Goal: Task Accomplishment & Management: Use online tool/utility

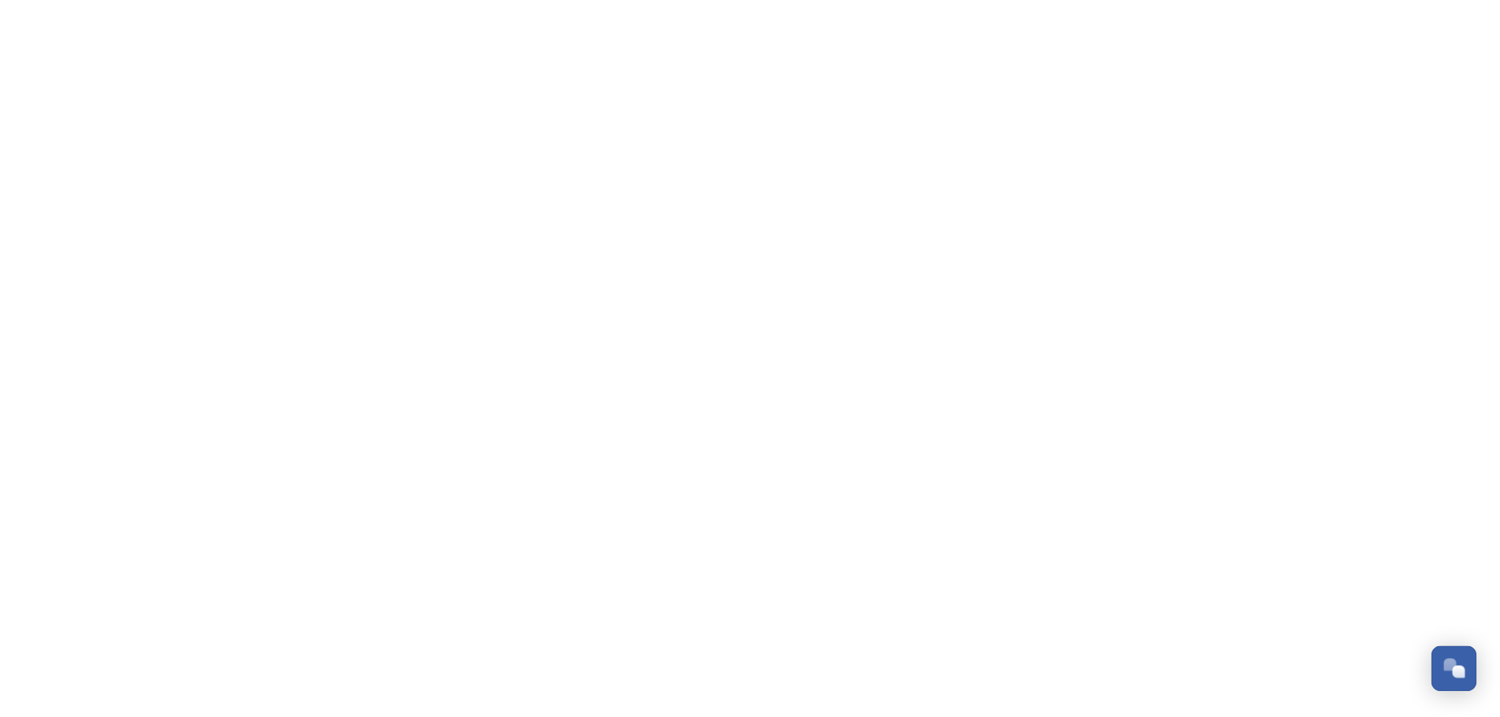
scroll to position [376, 0]
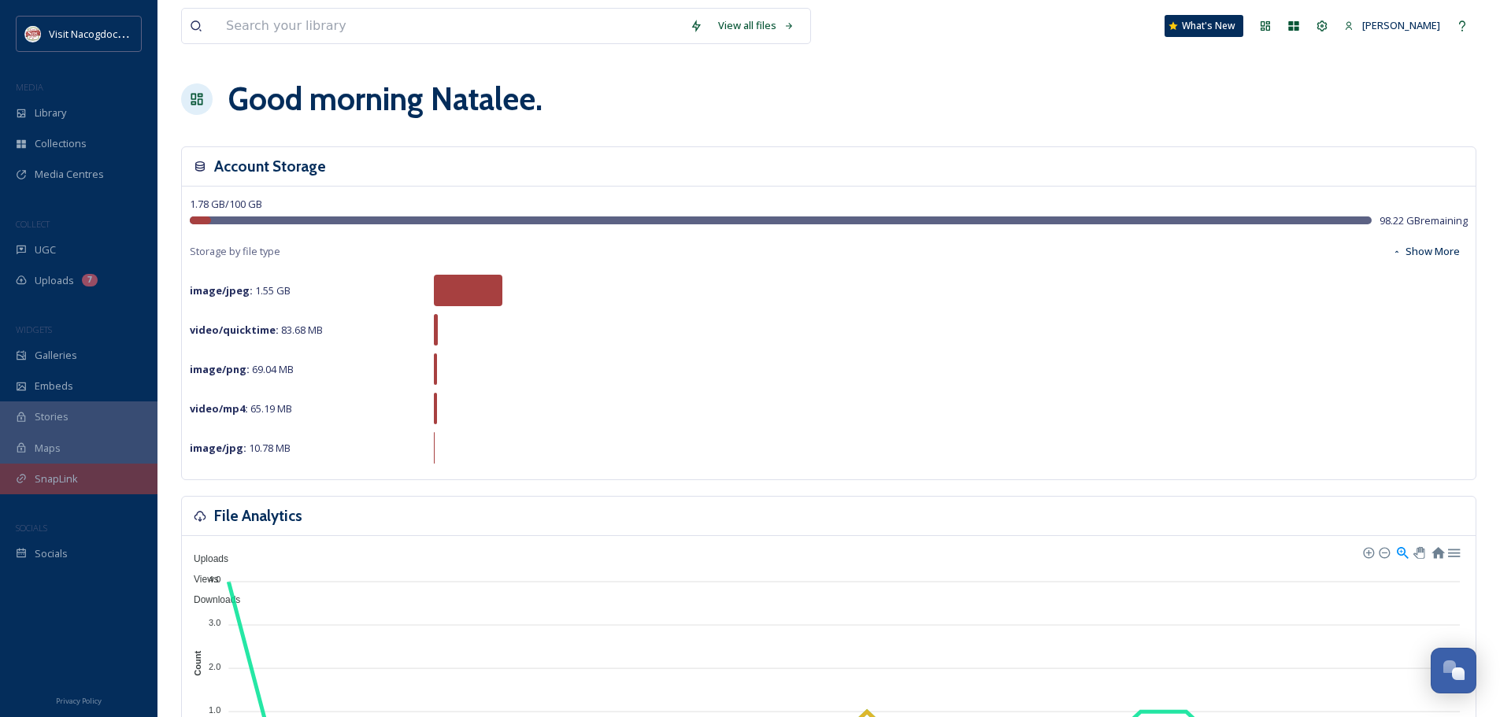
click at [98, 489] on div "SnapLink" at bounding box center [78, 479] width 157 height 31
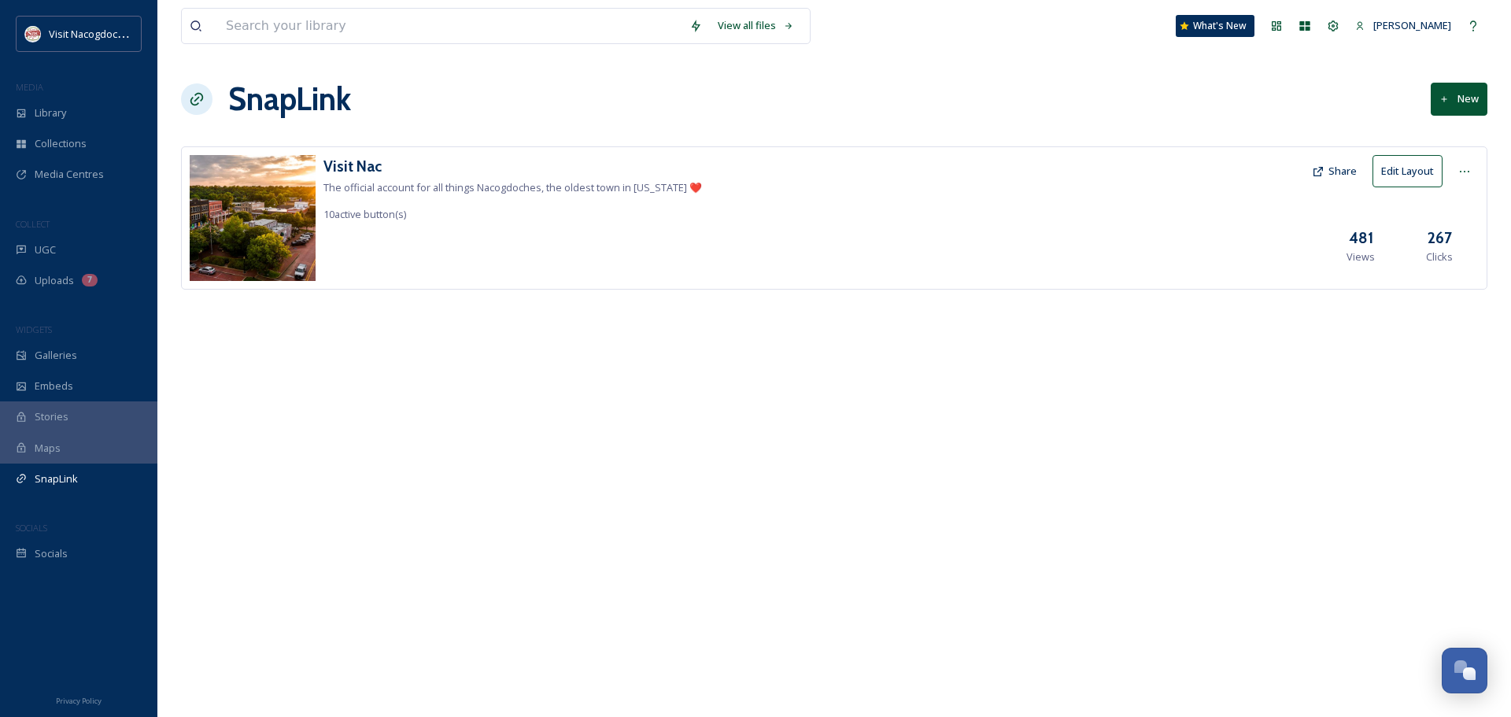
click at [1415, 176] on button "Edit Layout" at bounding box center [1408, 171] width 70 height 32
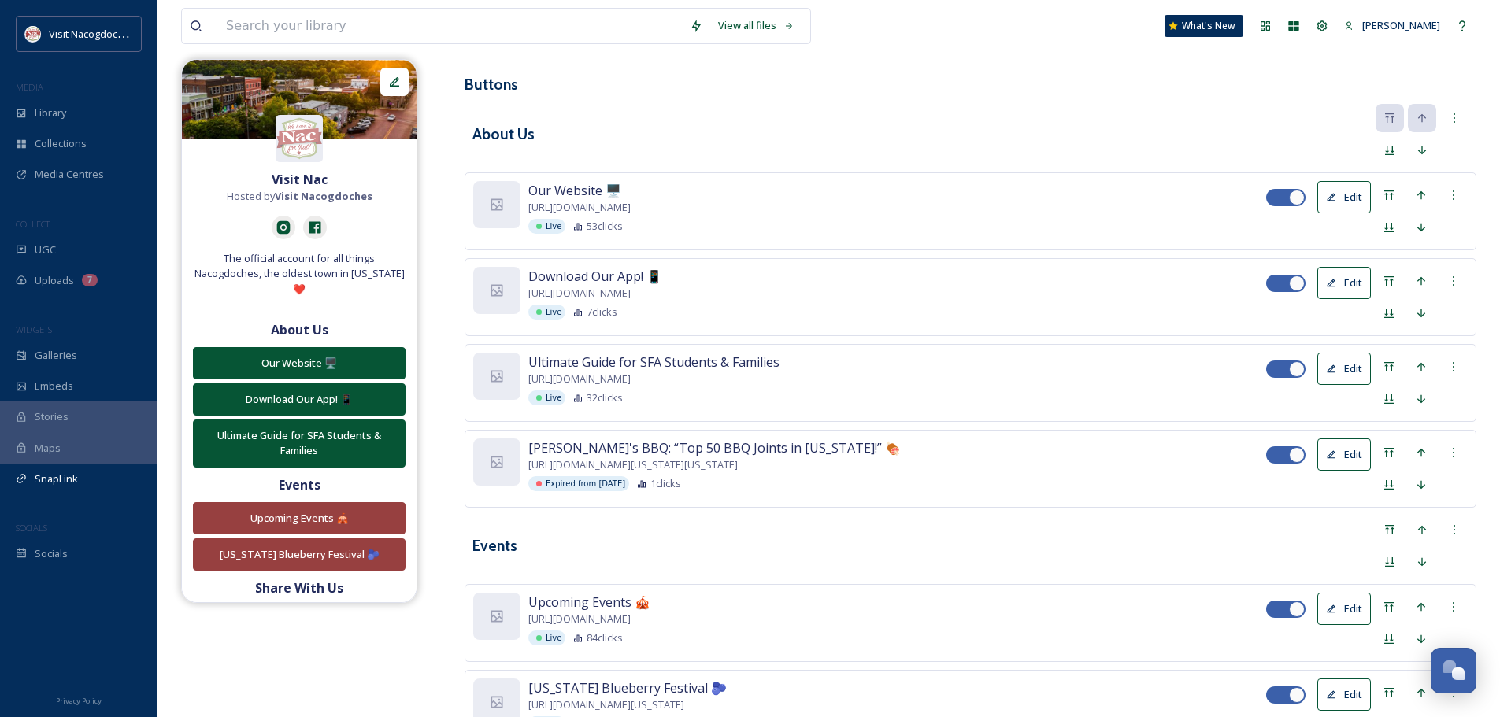
scroll to position [394, 0]
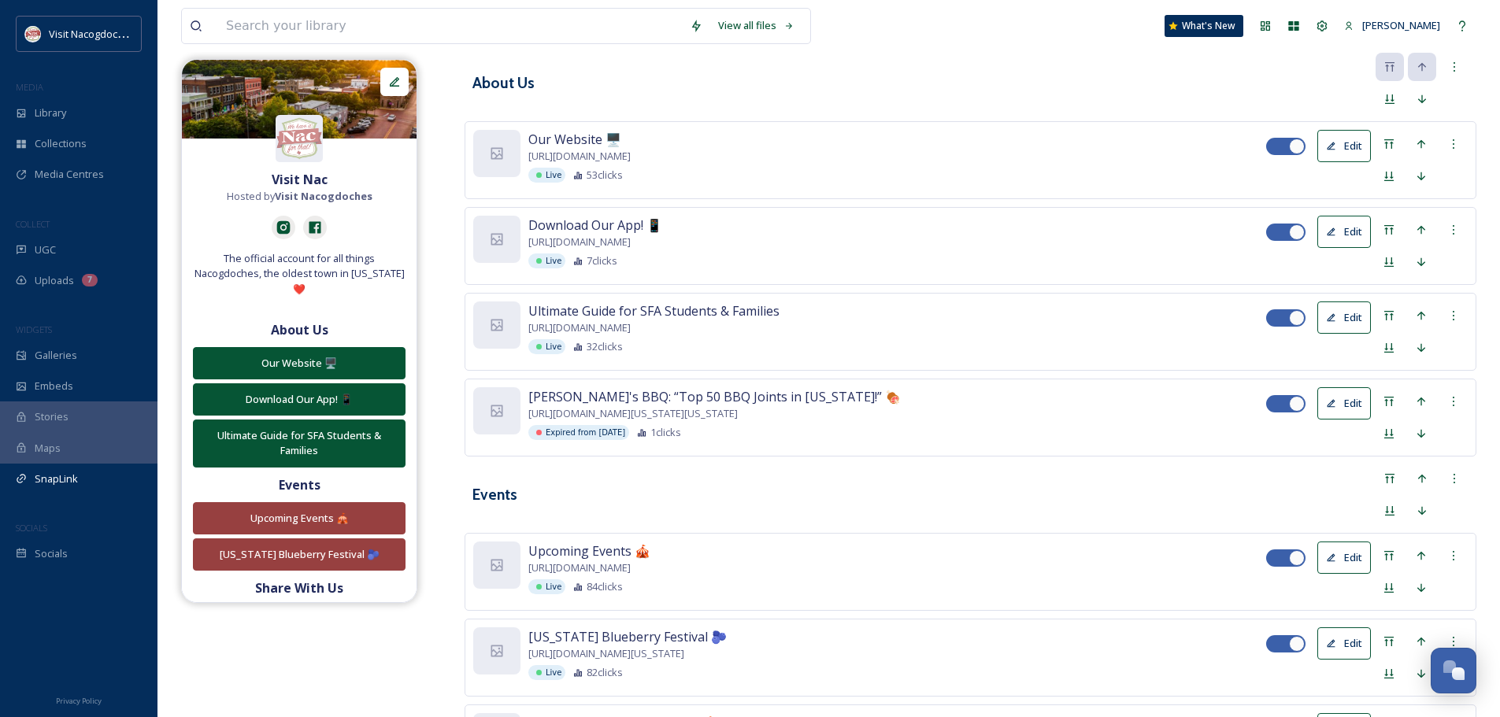
click at [1349, 405] on button "Edit" at bounding box center [1344, 403] width 54 height 32
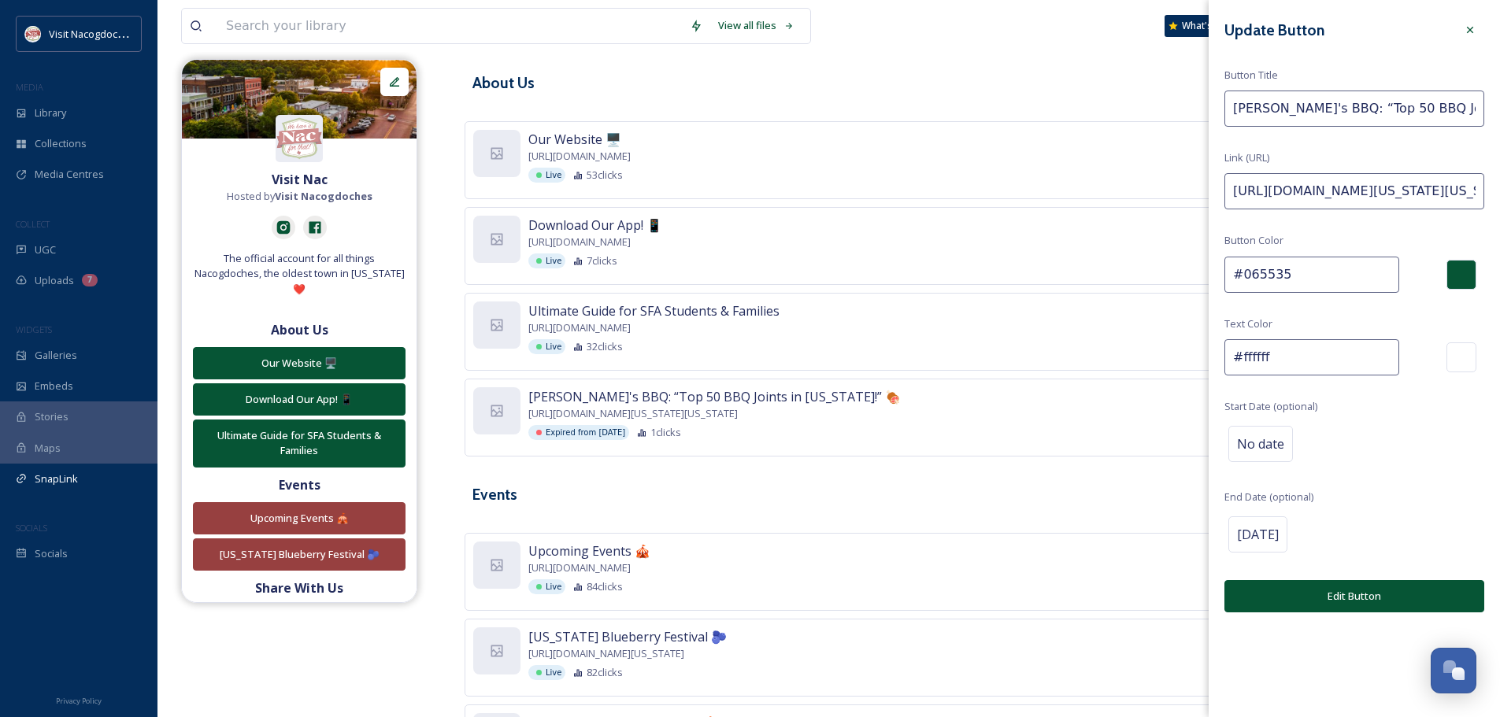
click at [1352, 183] on input "[URL][DOMAIN_NAME][US_STATE][US_STATE]" at bounding box center [1354, 191] width 260 height 36
paste input "events/lumberjack-life-buses-to-downtown-nac/68a488257ffe2a5e6f33599c"
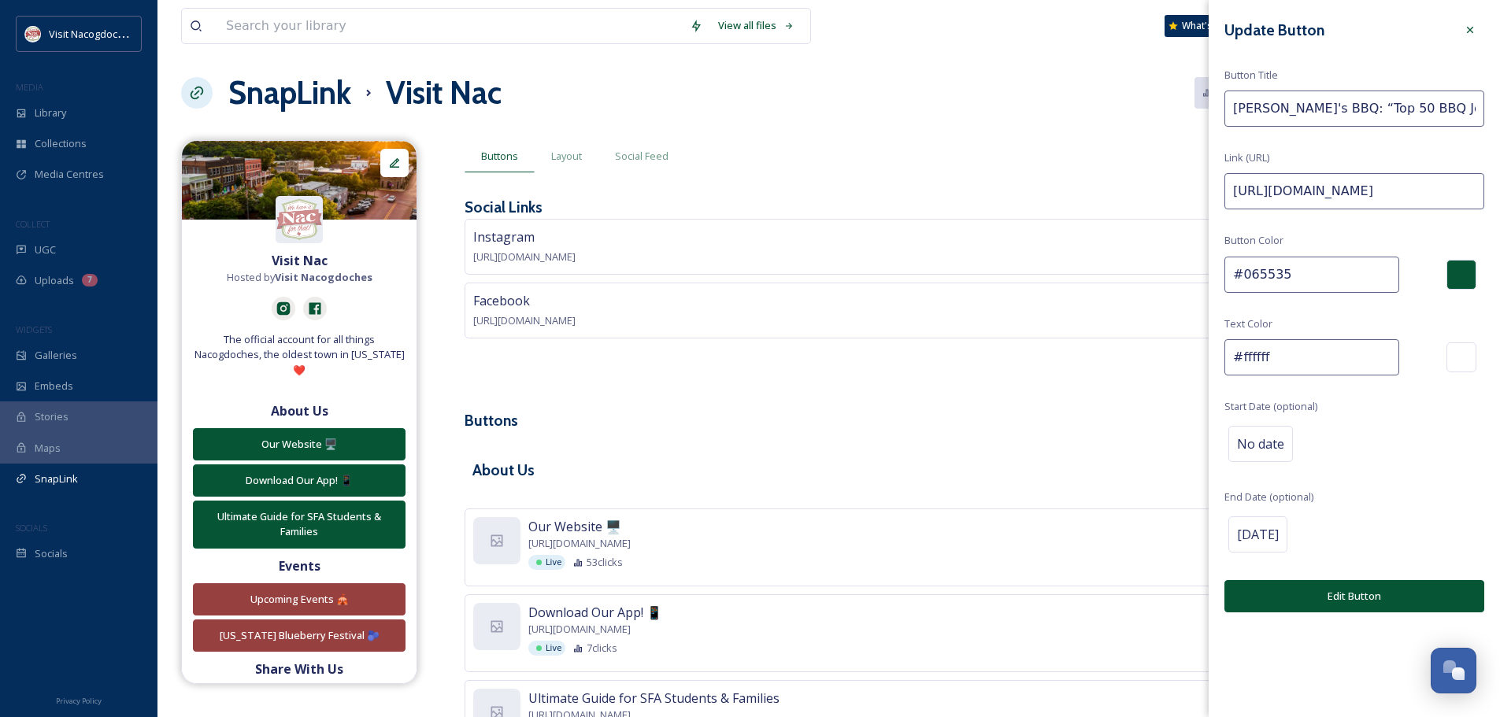
scroll to position [0, 0]
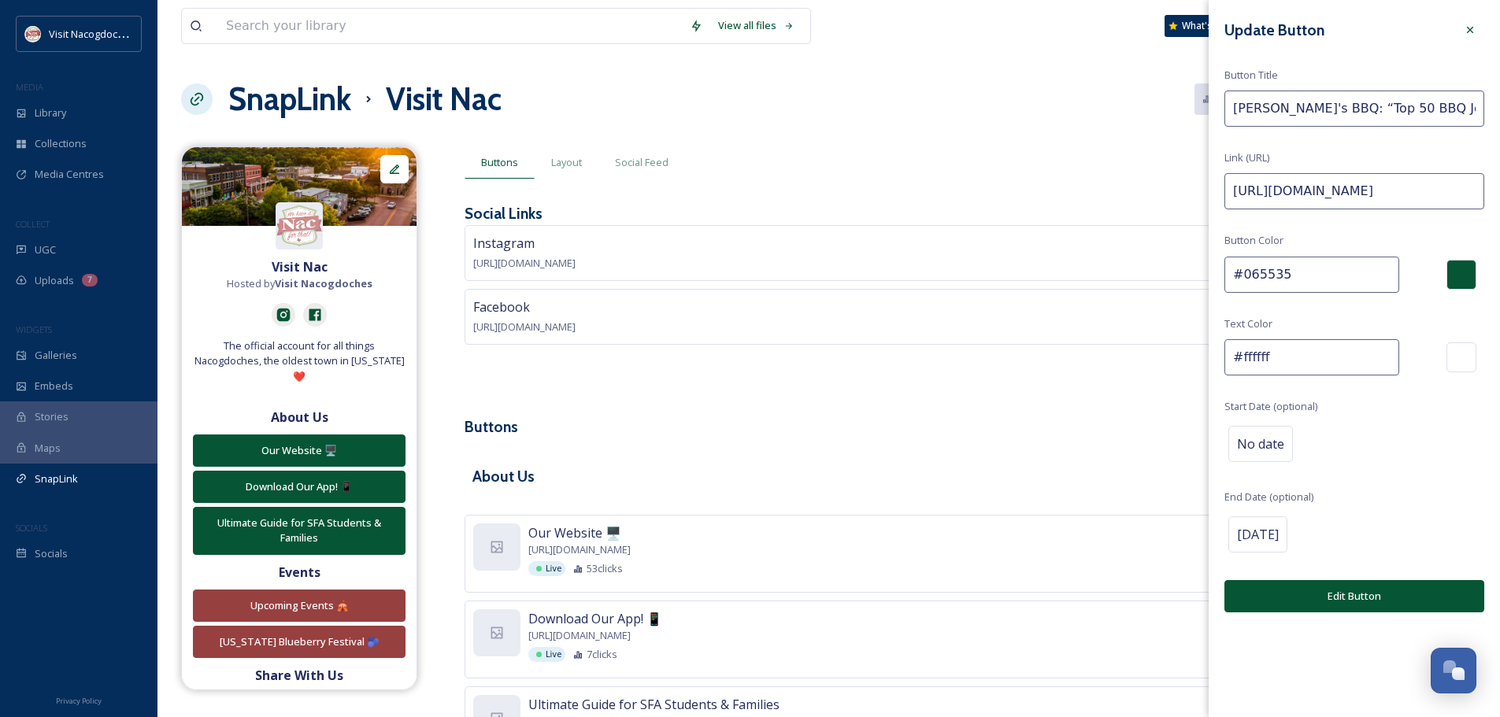
type input "[URL][DOMAIN_NAME]"
click at [1352, 94] on input "[PERSON_NAME]'s BBQ: “Top 50 BBQ Joints in [US_STATE]!” 🍖" at bounding box center [1354, 109] width 260 height 36
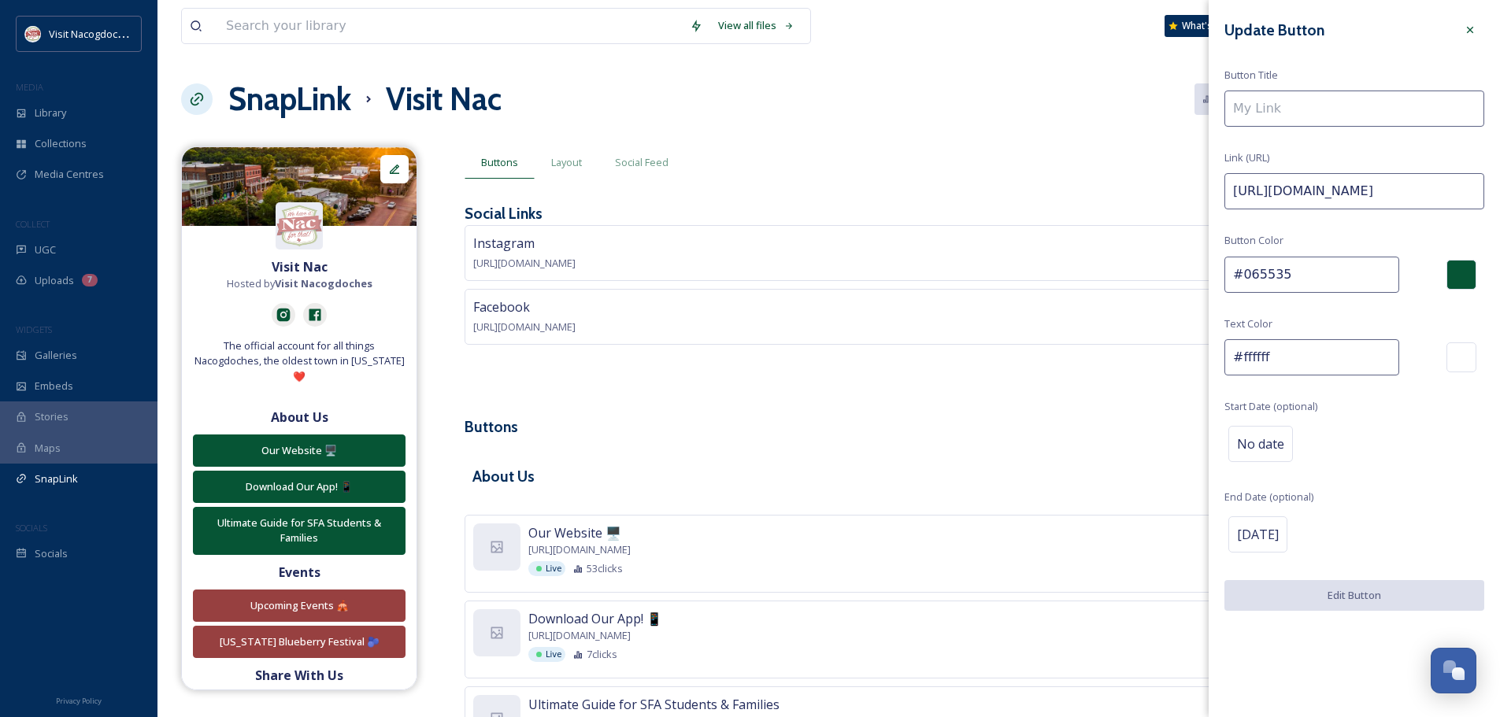
paste input "Lumberjack Life: Buses to [GEOGRAPHIC_DATA]"
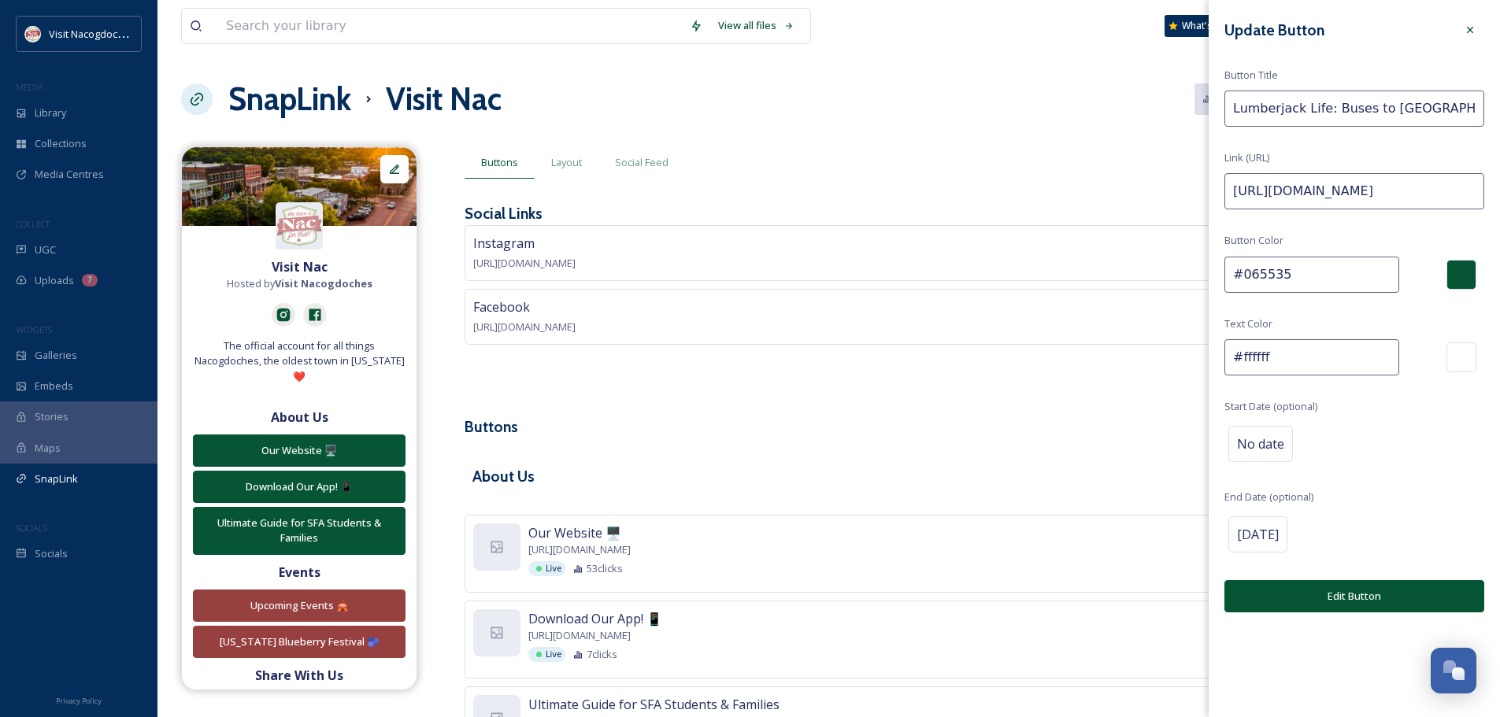
type input "Lumberjack Life: Buses to [GEOGRAPHIC_DATA]"
click at [1362, 601] on button "Edit Button" at bounding box center [1354, 596] width 260 height 32
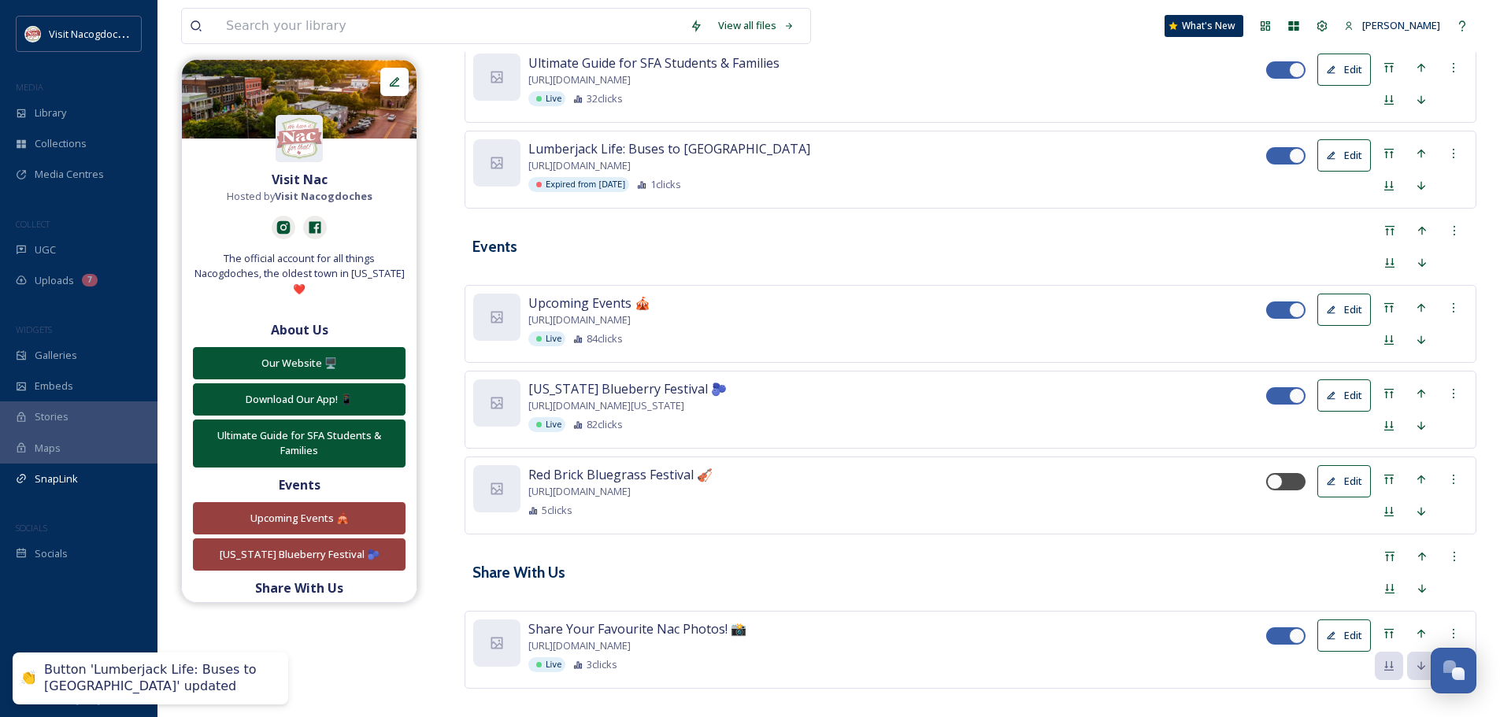
scroll to position [659, 0]
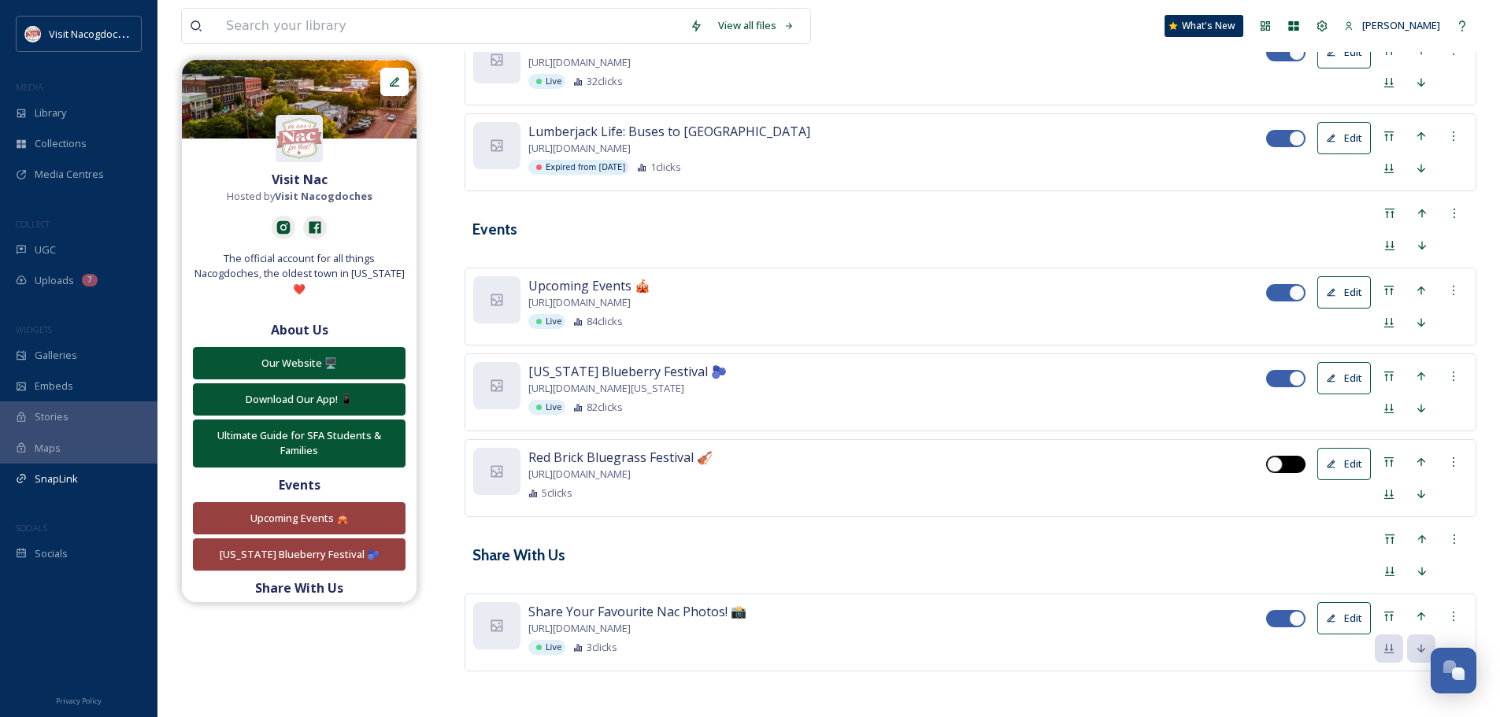
click at [1283, 456] on div at bounding box center [1285, 464] width 39 height 17
checkbox input "true"
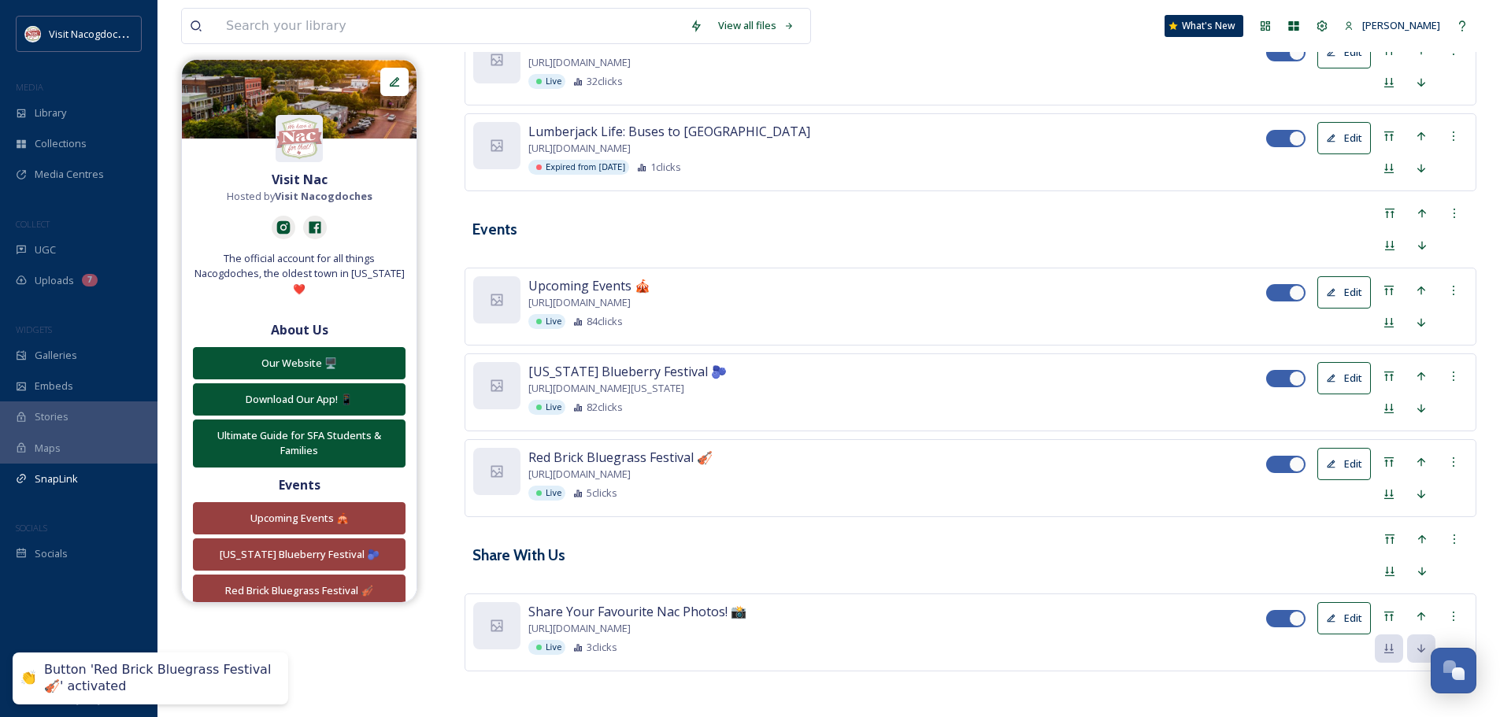
click at [1298, 375] on div at bounding box center [1297, 379] width 16 height 16
checkbox input "false"
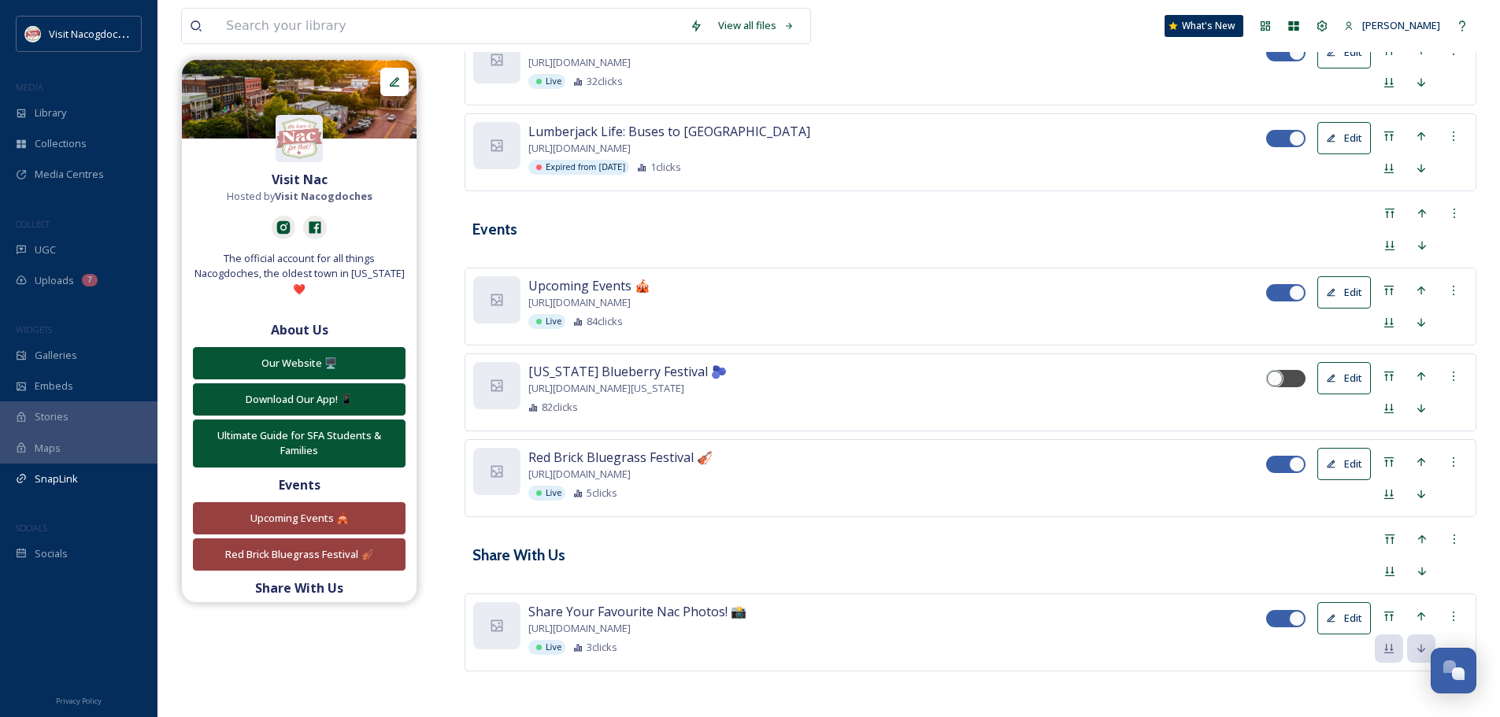
click at [1293, 462] on div at bounding box center [1297, 465] width 16 height 16
checkbox input "false"
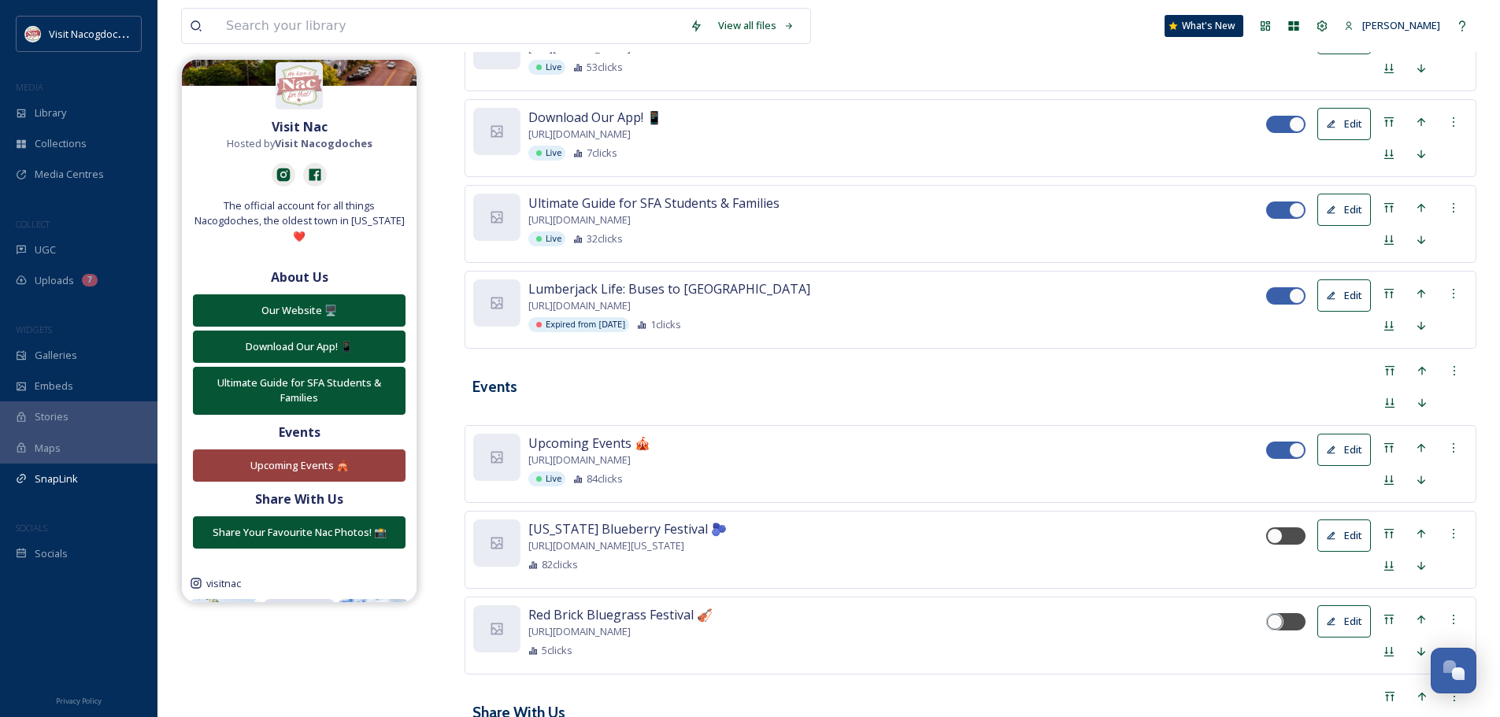
scroll to position [79, 0]
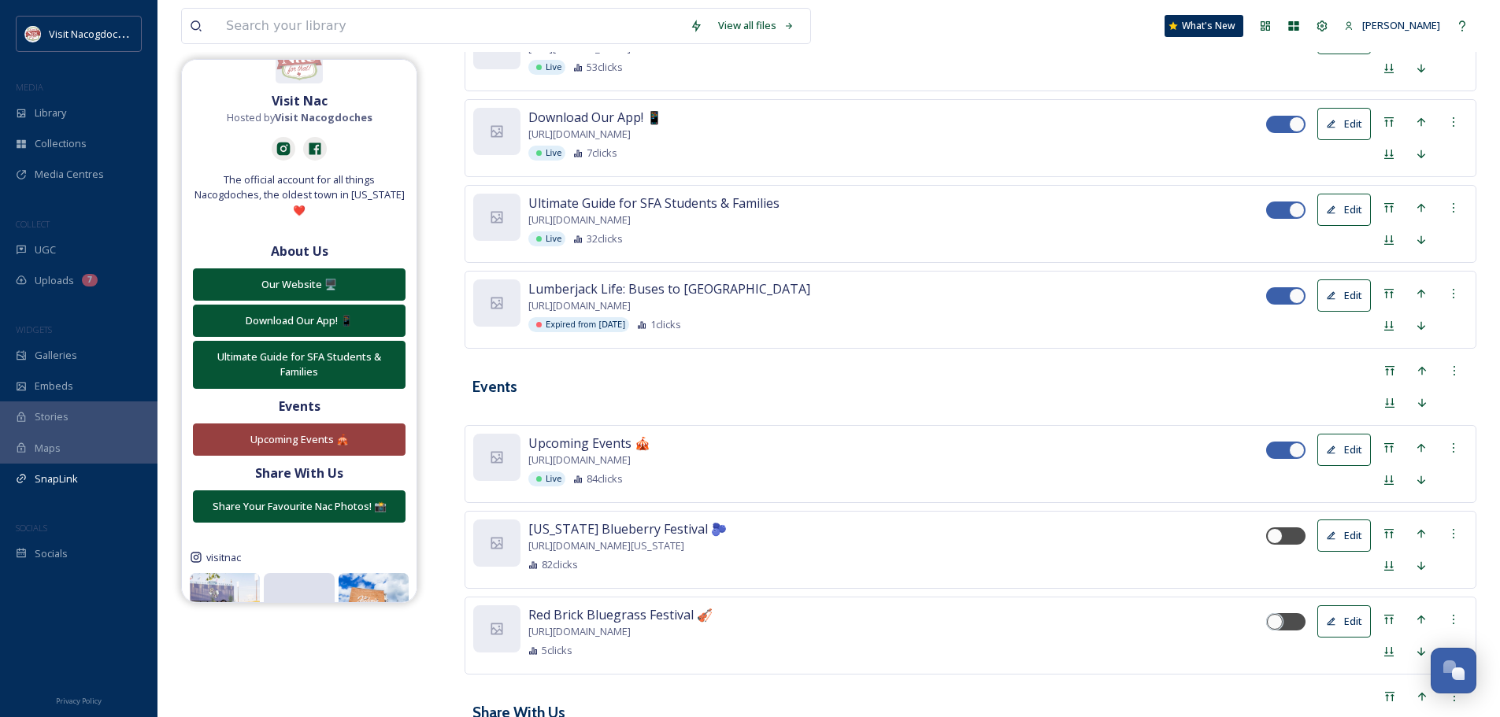
click at [1287, 292] on div at bounding box center [1285, 295] width 39 height 17
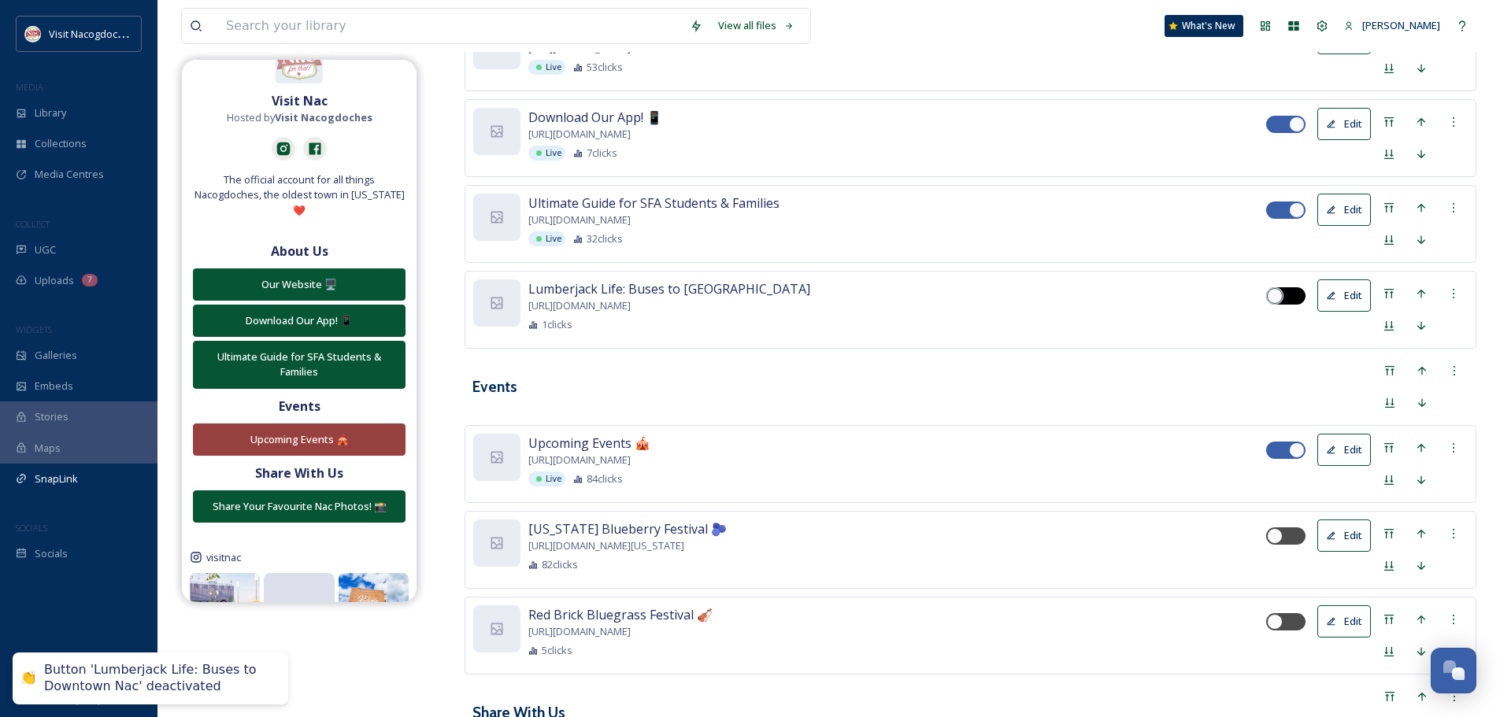
click at [1286, 293] on div at bounding box center [1285, 295] width 39 height 17
checkbox input "true"
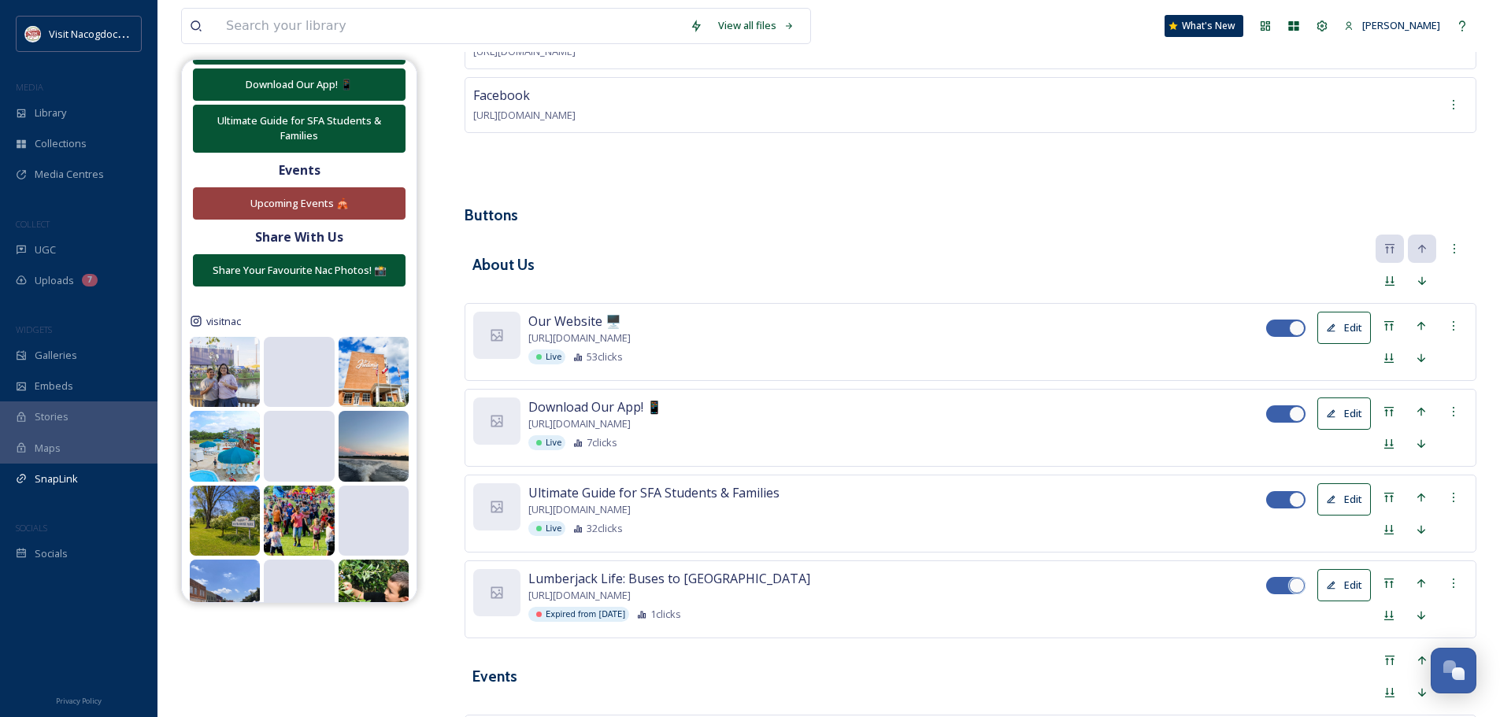
scroll to position [187, 0]
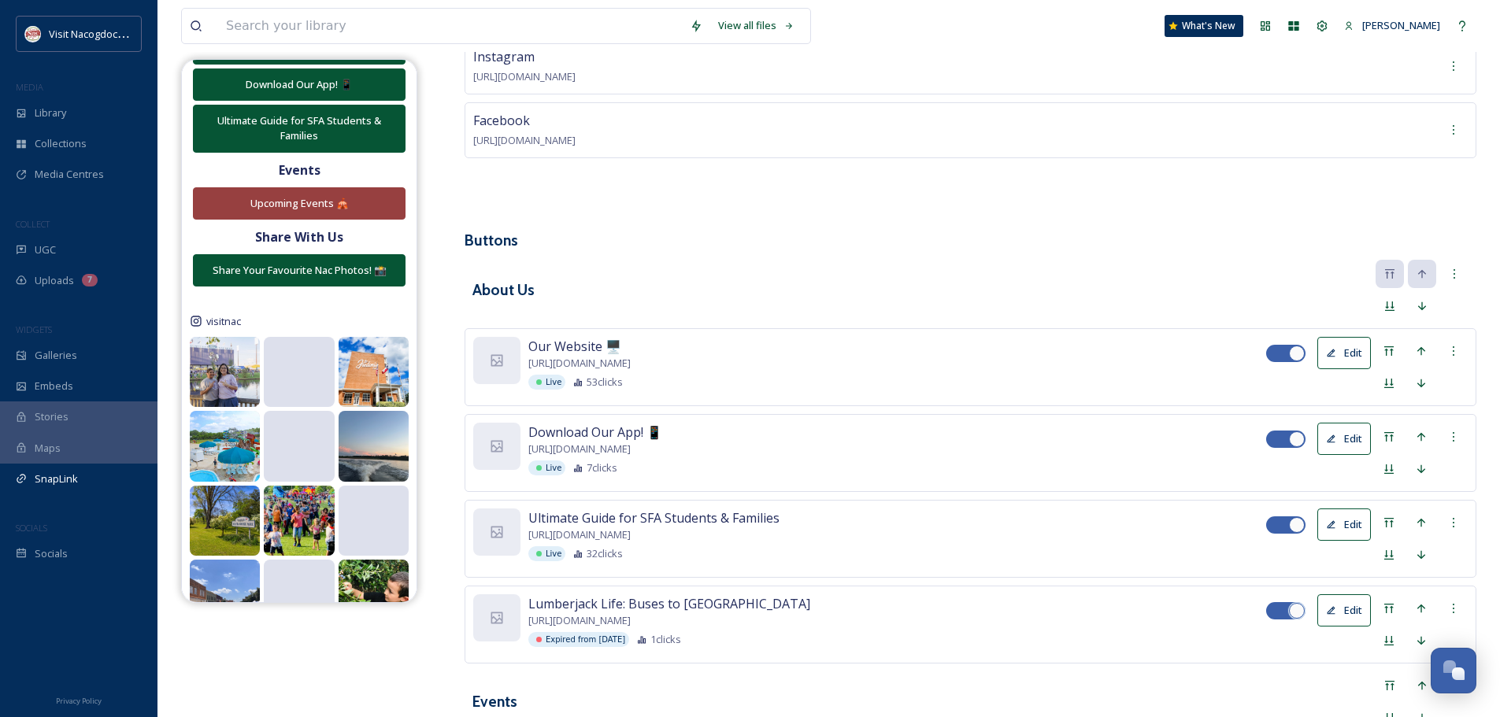
click at [1340, 607] on button "Edit" at bounding box center [1344, 610] width 54 height 32
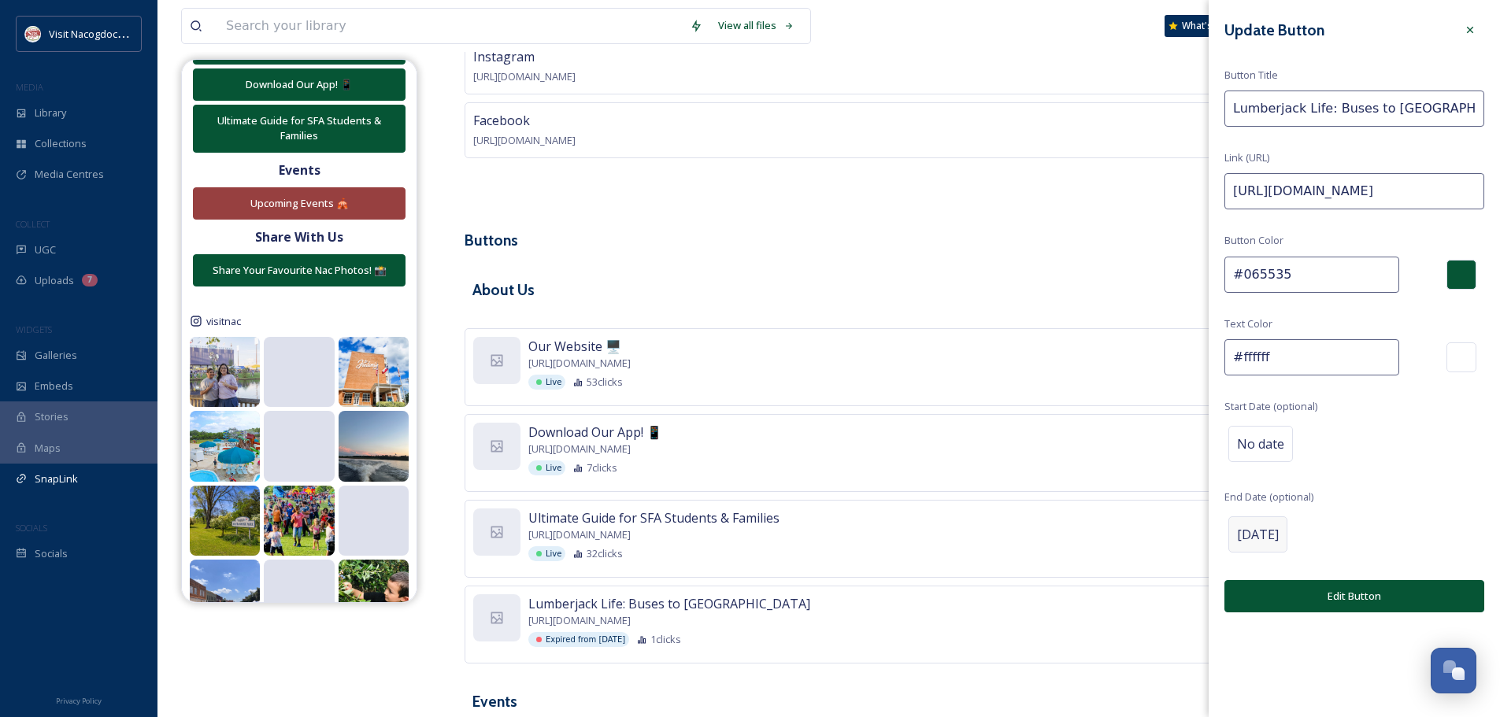
click at [1278, 542] on span "[DATE]" at bounding box center [1258, 534] width 42 height 19
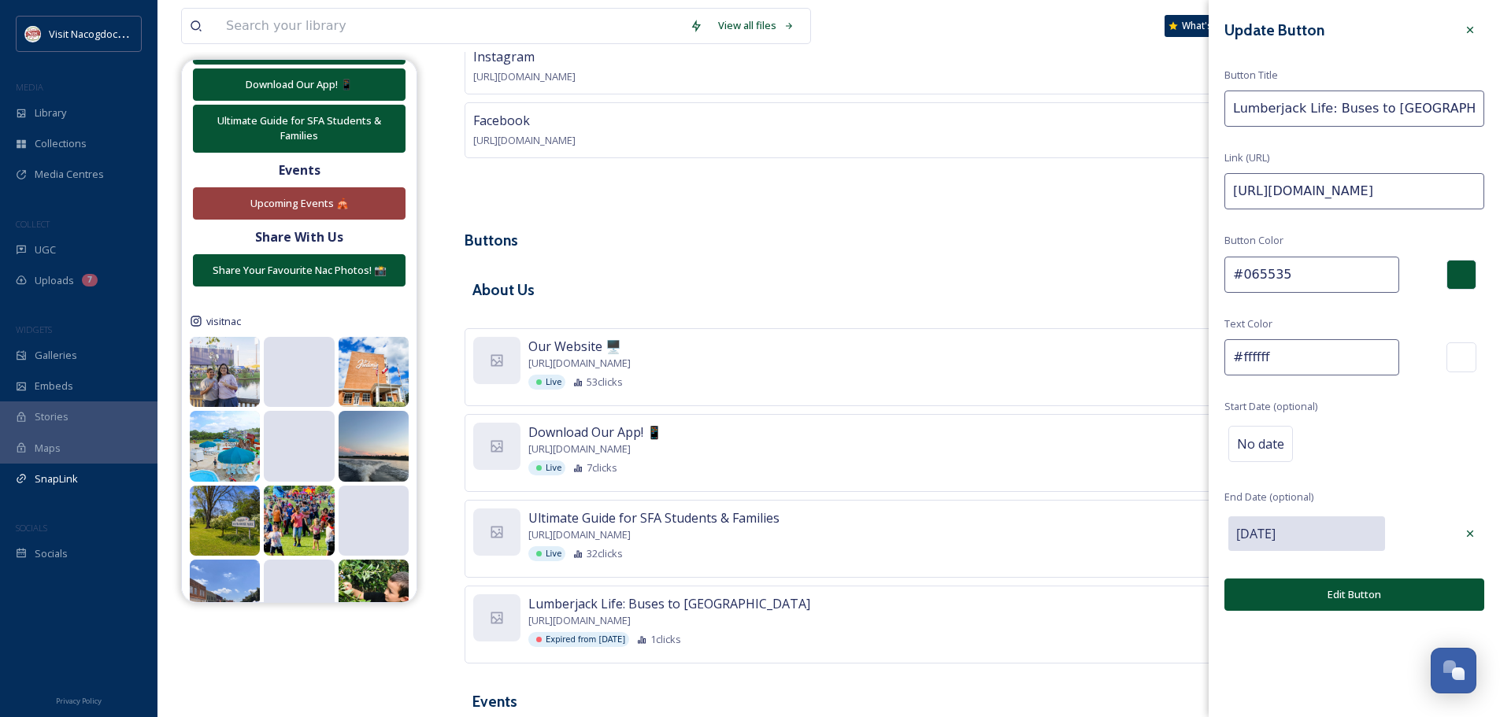
click at [1338, 533] on input "[DATE]" at bounding box center [1306, 533] width 157 height 35
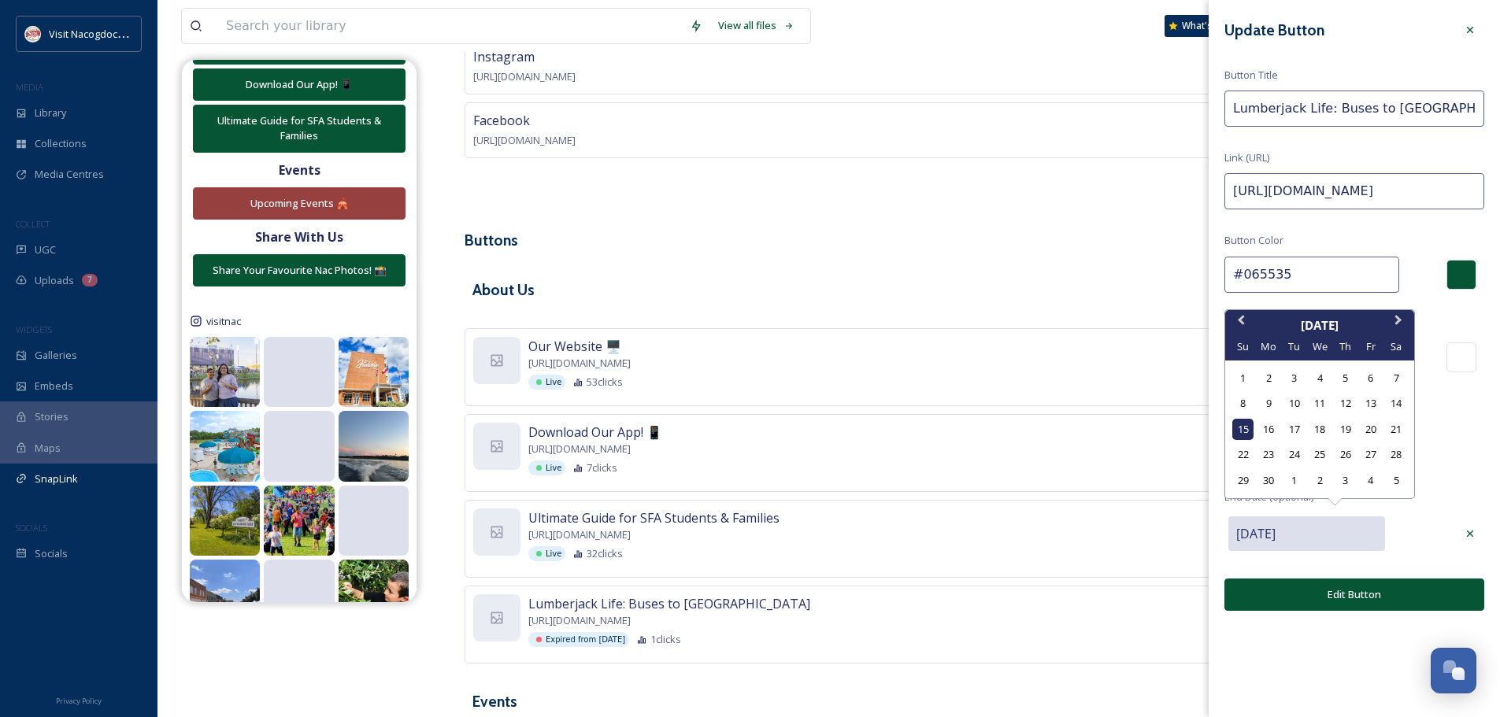
click at [1338, 533] on input "[DATE]" at bounding box center [1306, 533] width 157 height 35
click at [1398, 324] on span "Next Month" at bounding box center [1398, 324] width 0 height 24
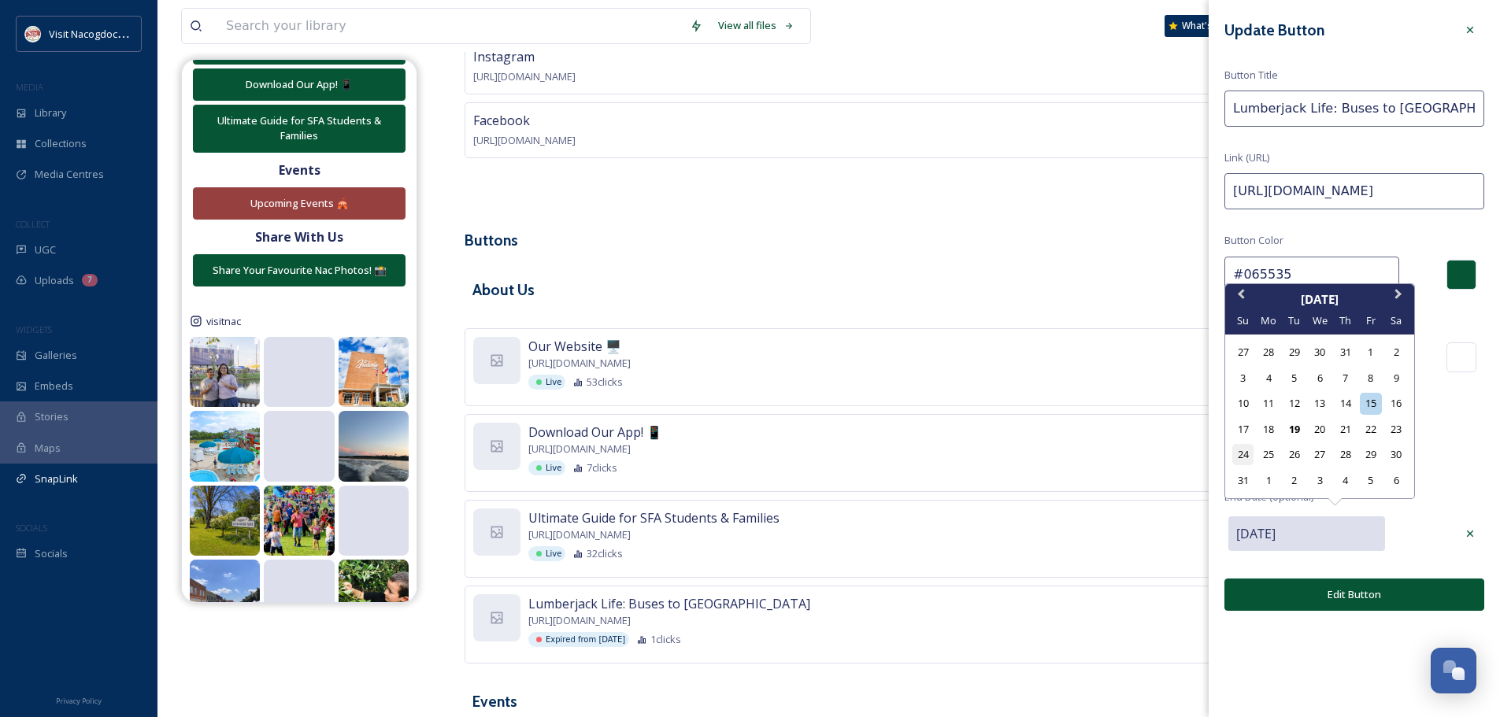
click at [1239, 453] on div "24" at bounding box center [1242, 454] width 21 height 21
type input "[DATE]"
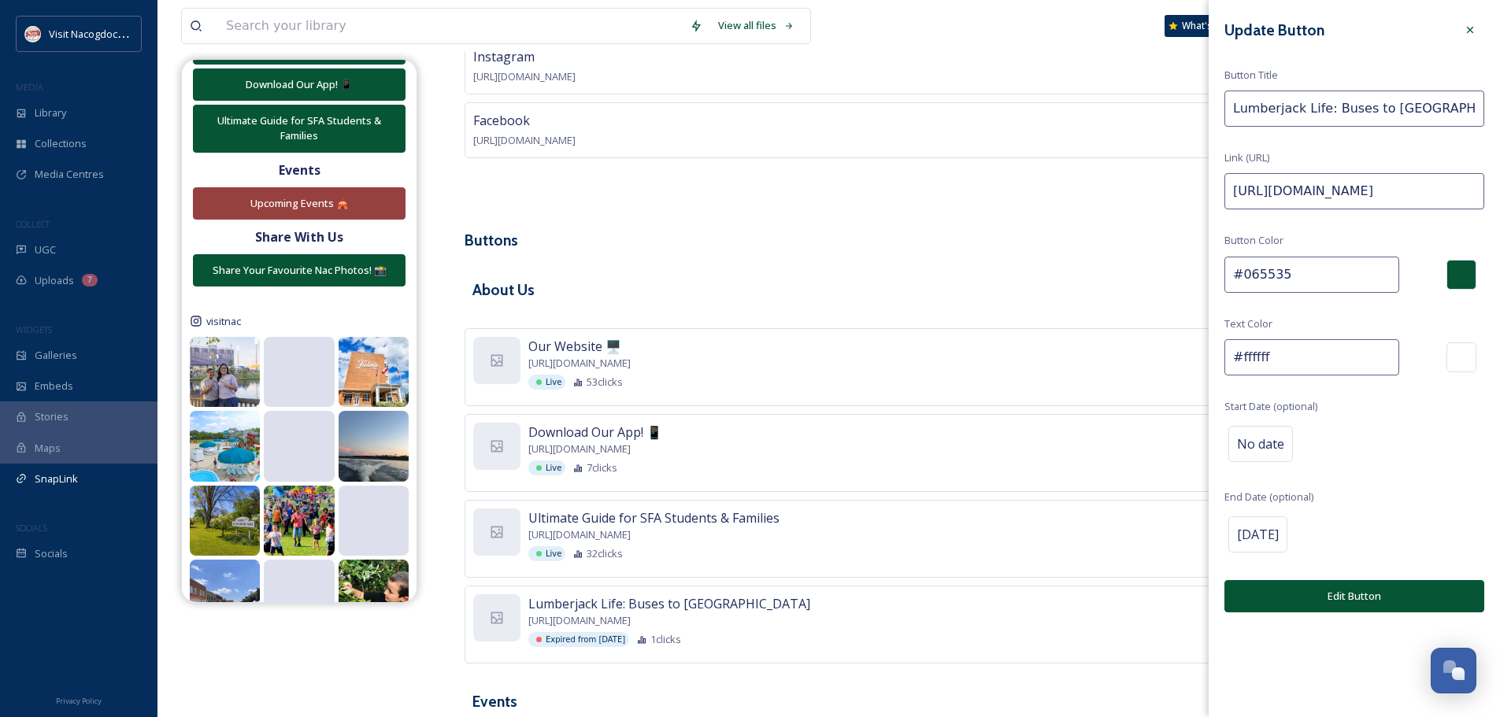
click at [1301, 603] on button "Edit Button" at bounding box center [1354, 596] width 260 height 32
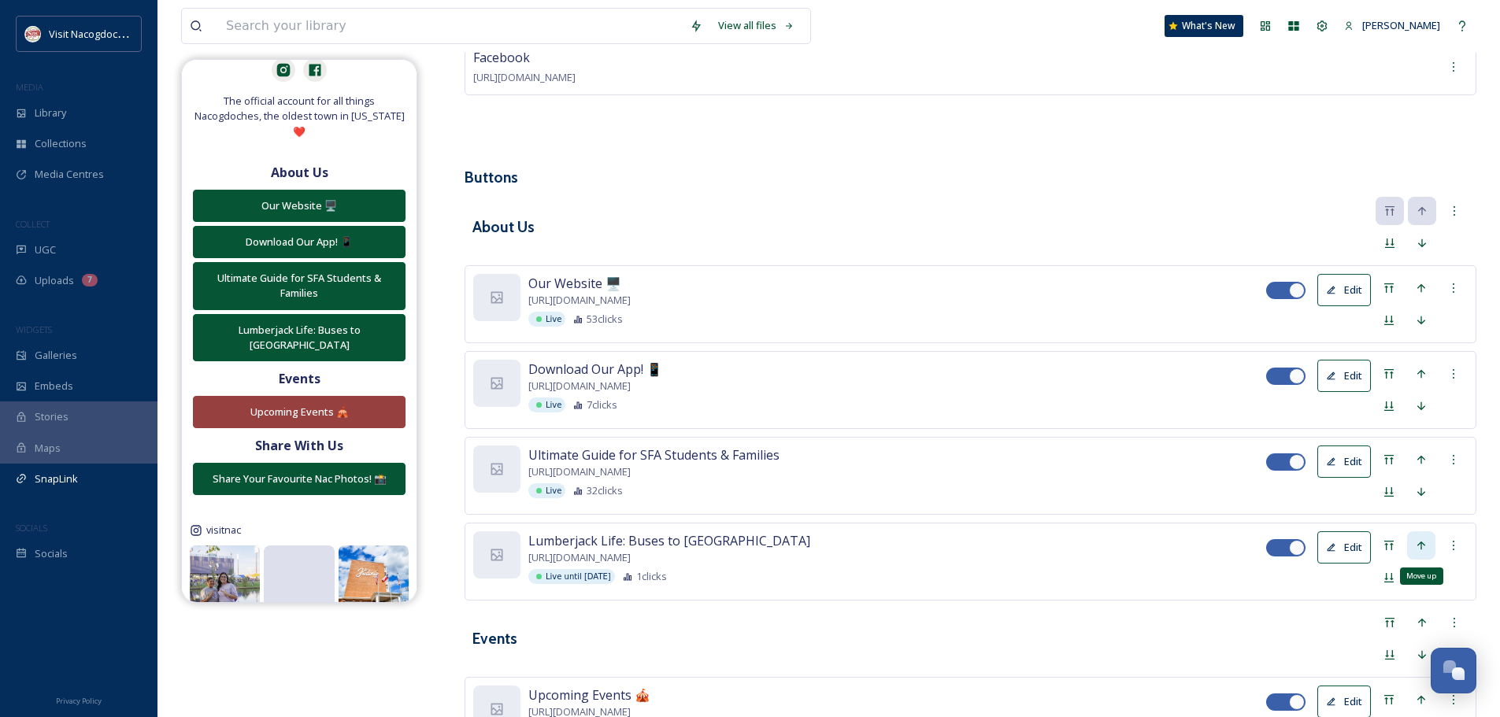
scroll to position [344, 0]
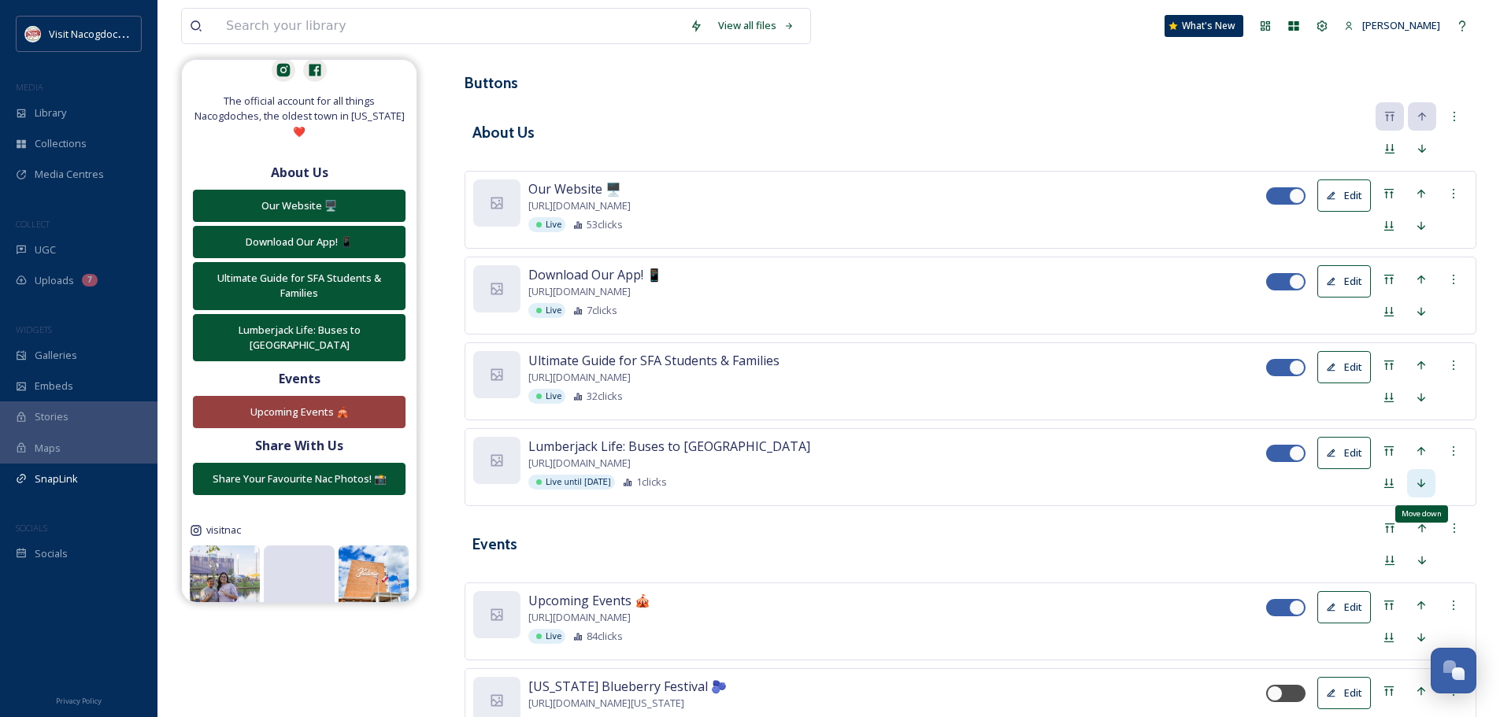
click at [1425, 483] on icon at bounding box center [1421, 483] width 13 height 13
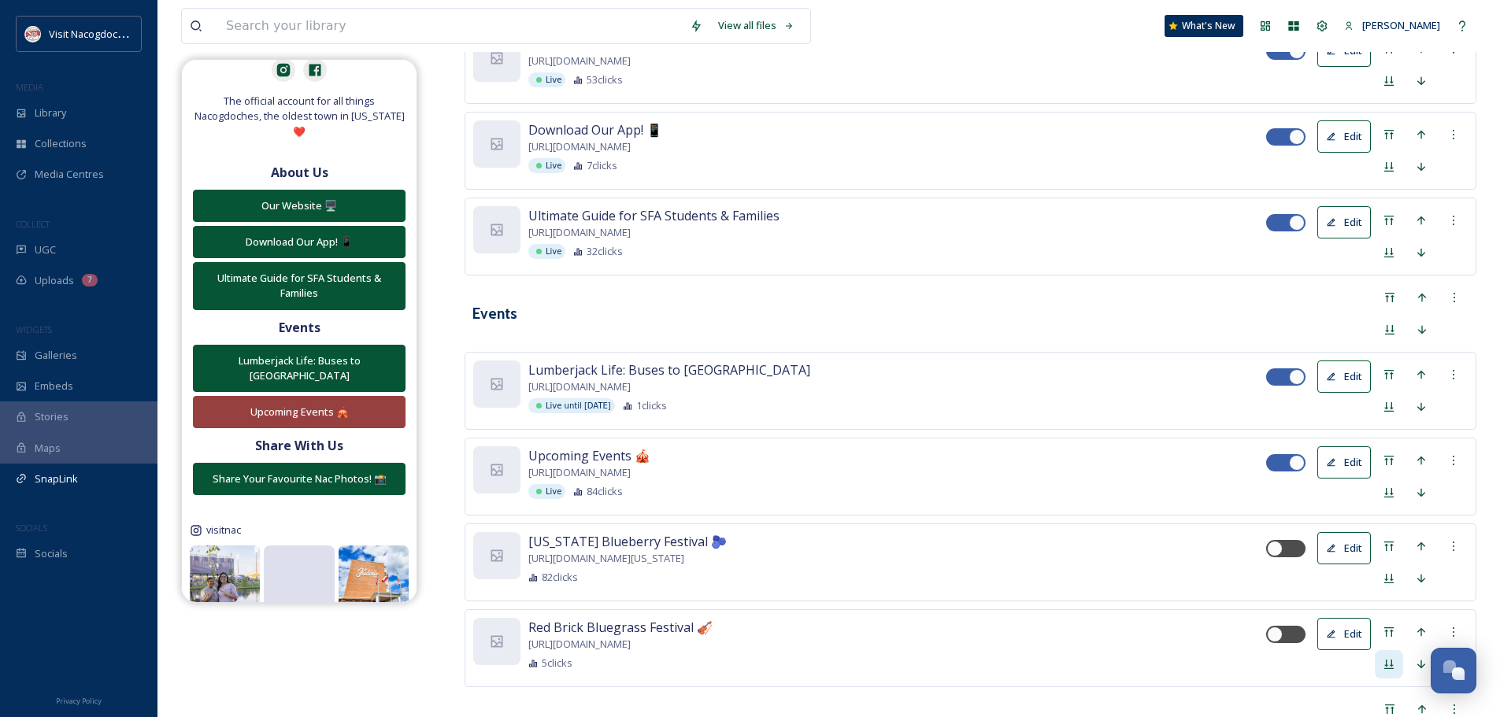
scroll to position [580, 0]
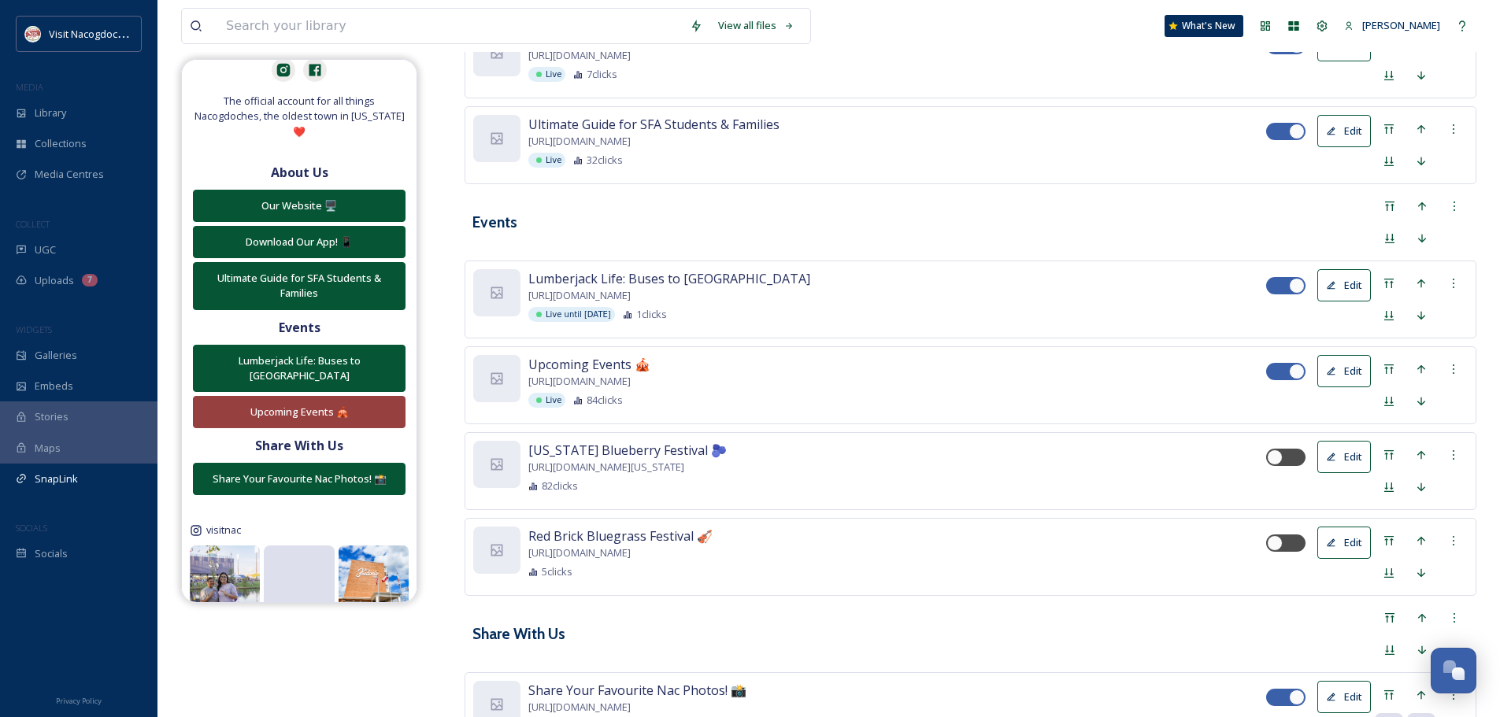
click at [1341, 452] on button "Edit" at bounding box center [1344, 457] width 54 height 32
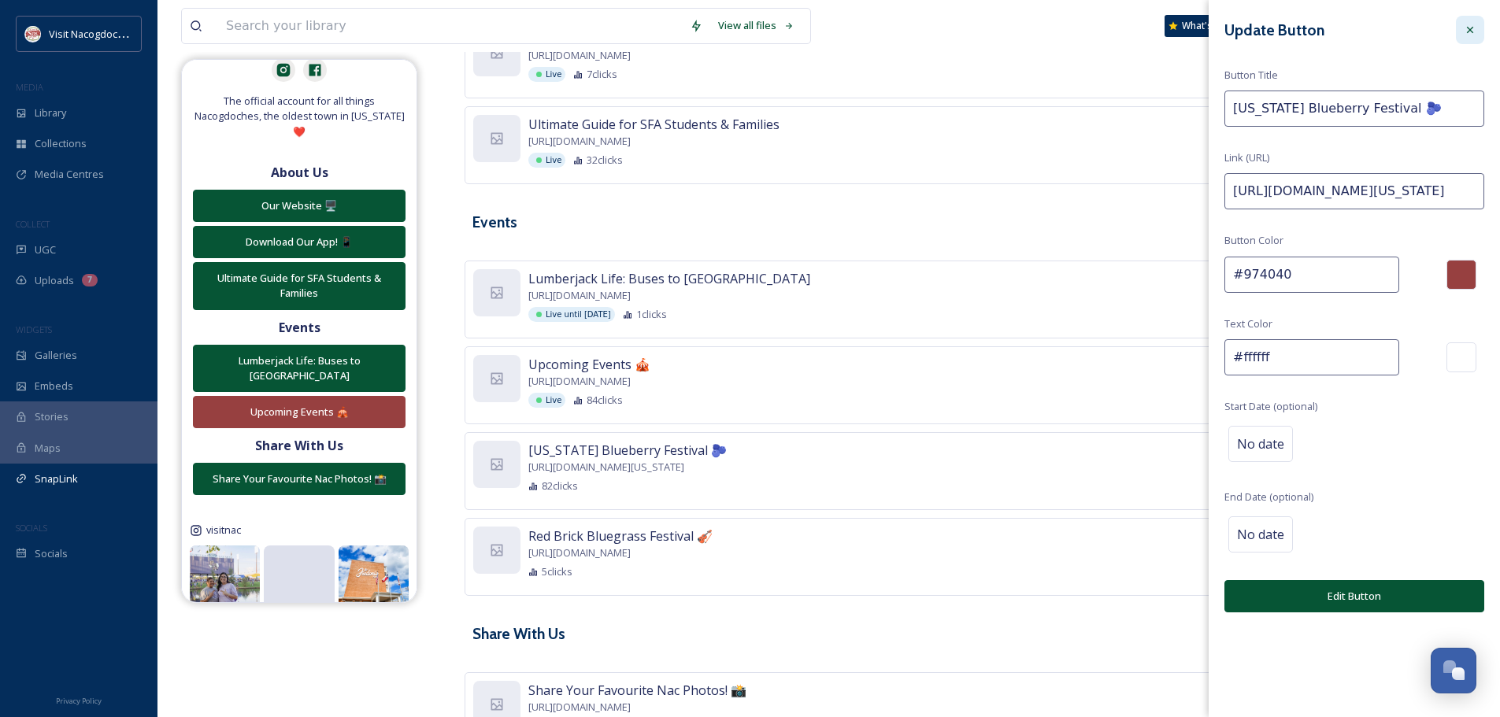
click at [1474, 34] on icon at bounding box center [1469, 30] width 13 height 13
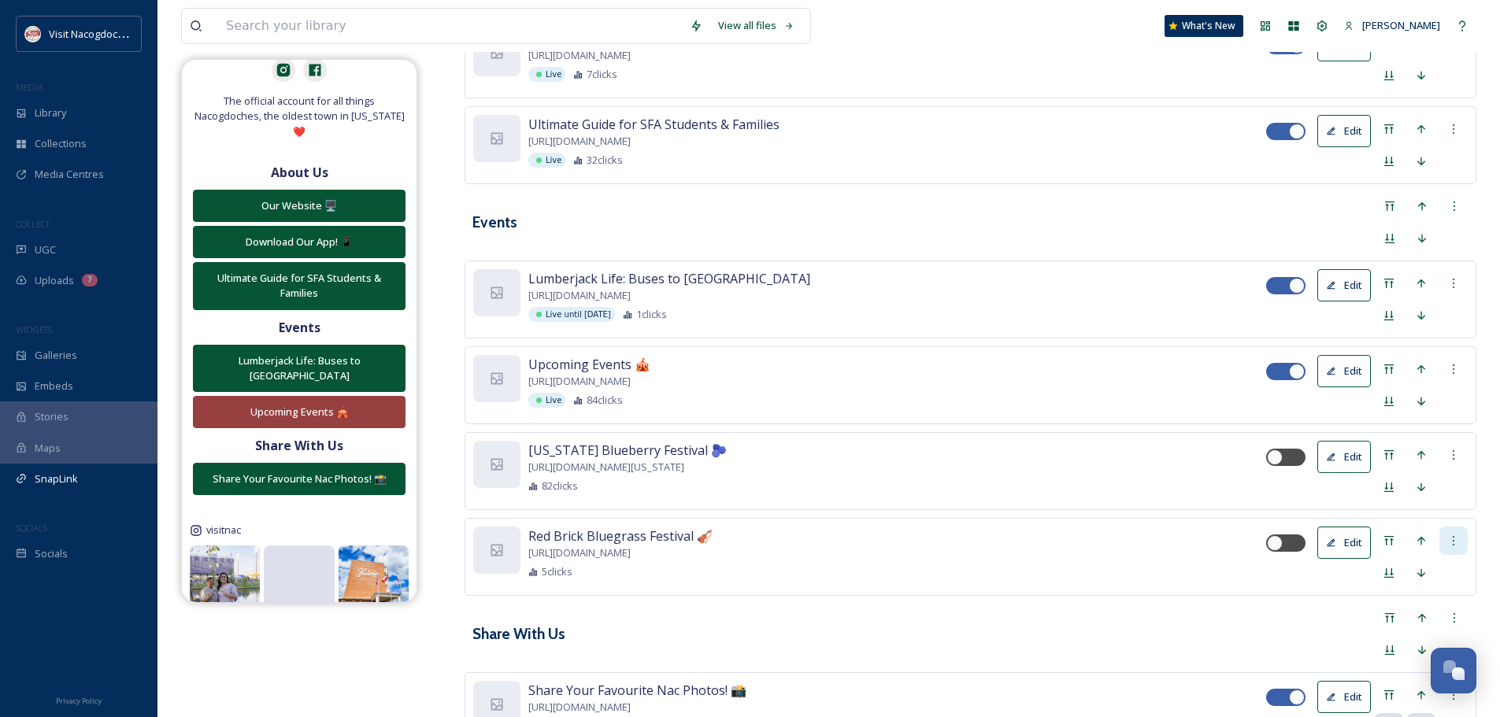
click at [1455, 538] on icon at bounding box center [1453, 541] width 13 height 13
click at [1428, 616] on span "Delete Button" at bounding box center [1425, 622] width 65 height 15
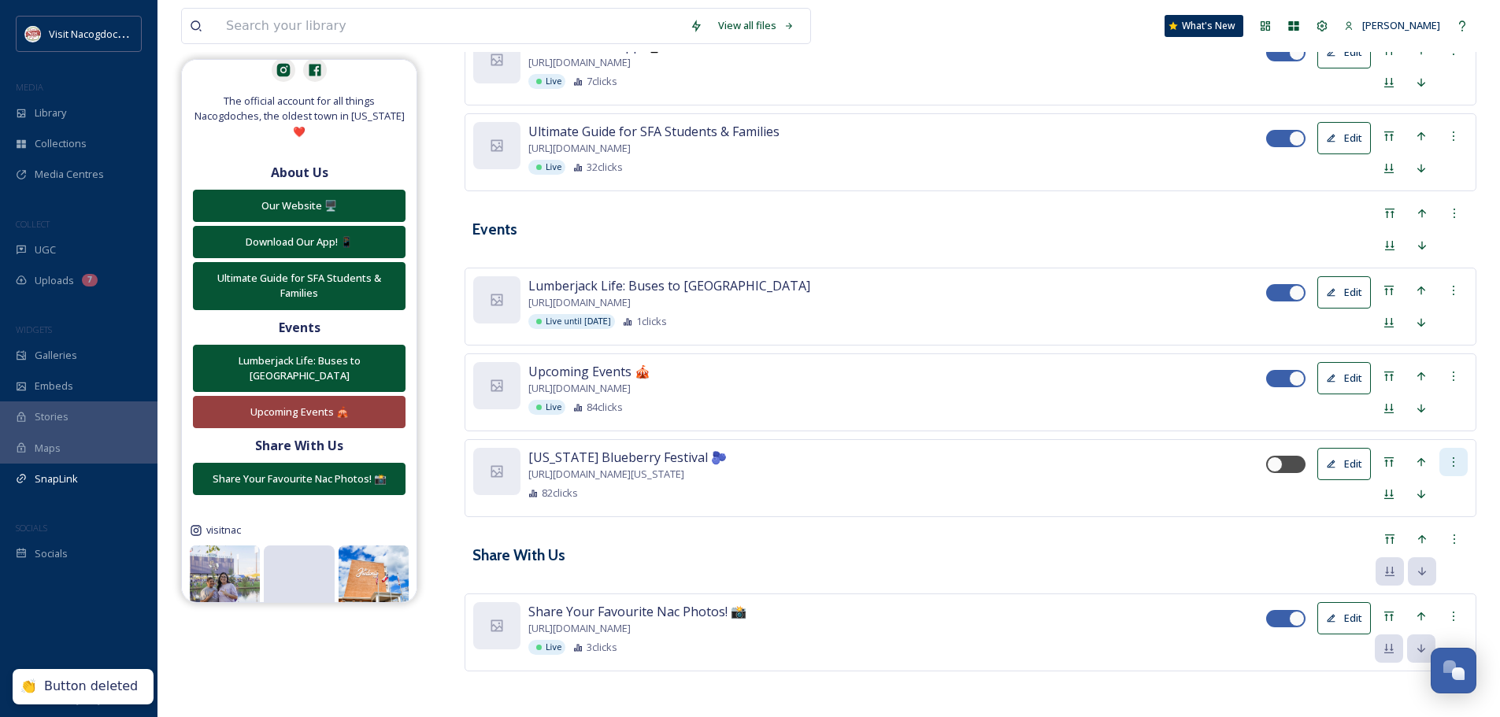
click at [1458, 468] on div at bounding box center [1453, 462] width 28 height 28
click at [1433, 549] on span "Delete Button" at bounding box center [1425, 543] width 65 height 15
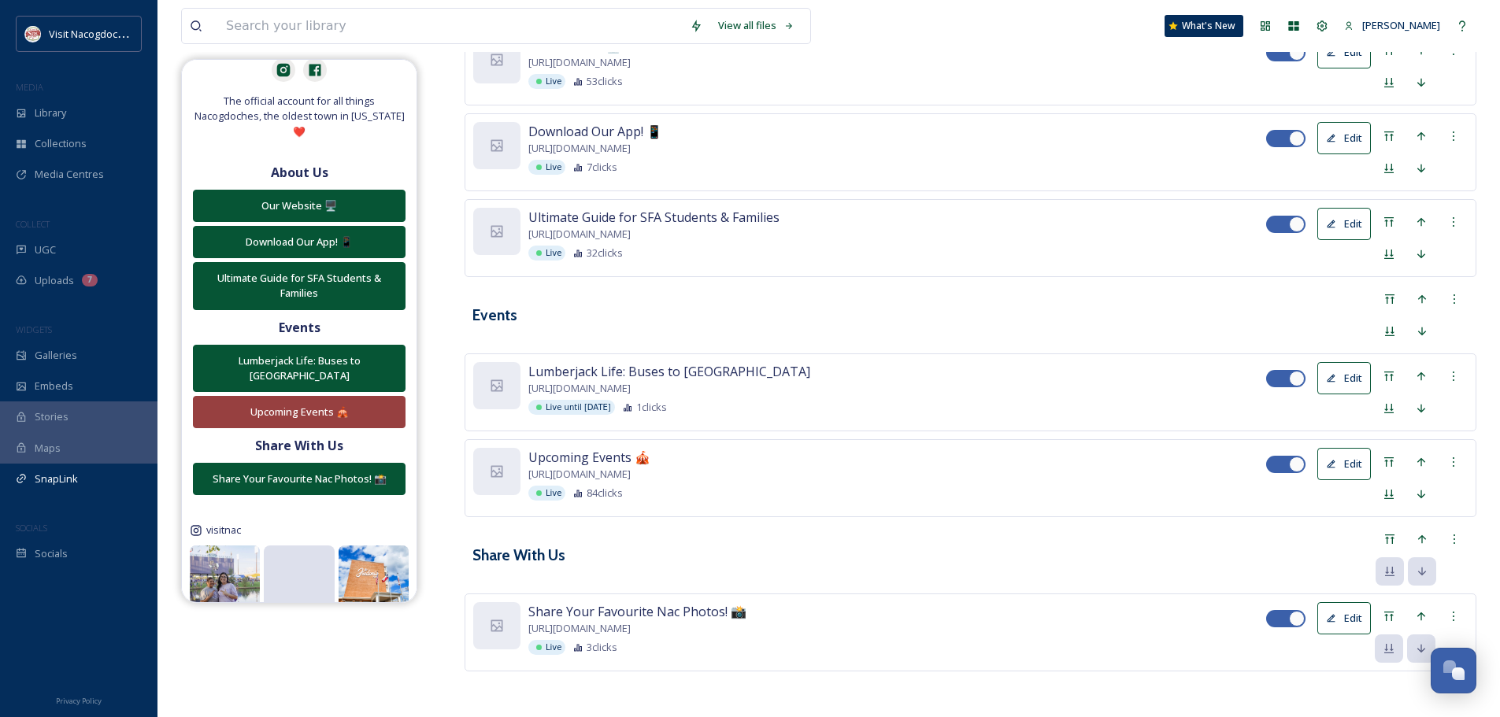
click at [1338, 468] on button "Edit" at bounding box center [1344, 464] width 54 height 32
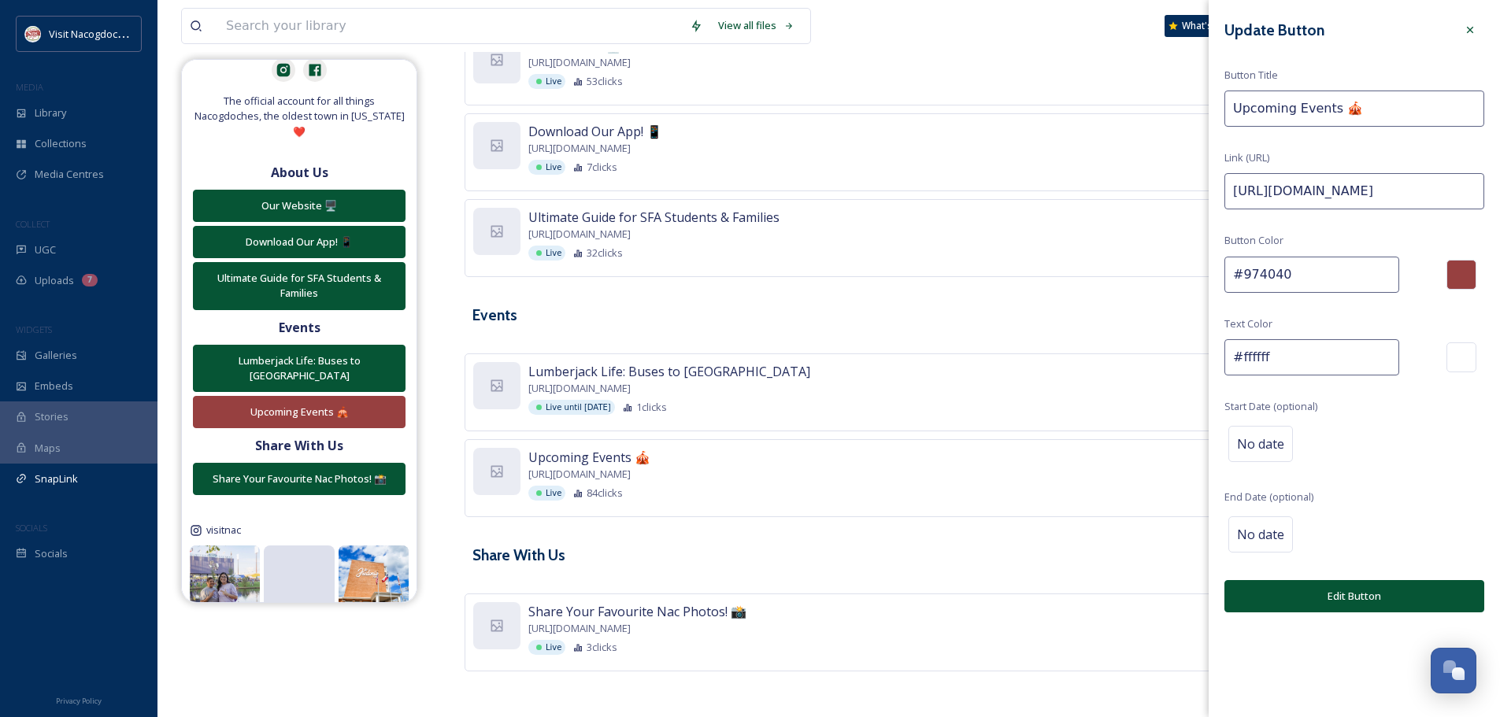
click at [1315, 283] on input "#974040" at bounding box center [1311, 275] width 175 height 36
click at [1023, 324] on div "Events" at bounding box center [970, 315] width 1012 height 61
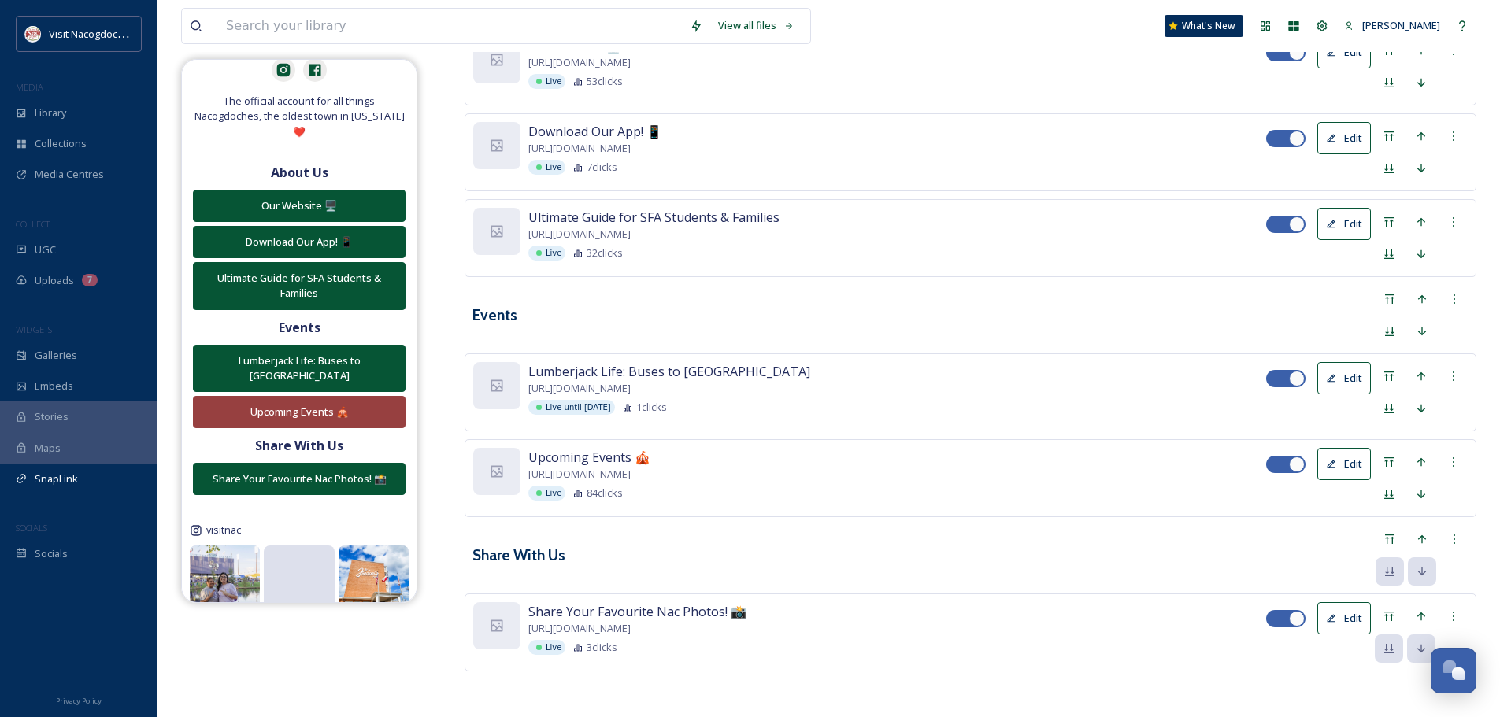
click at [1348, 373] on button "Edit" at bounding box center [1344, 378] width 54 height 32
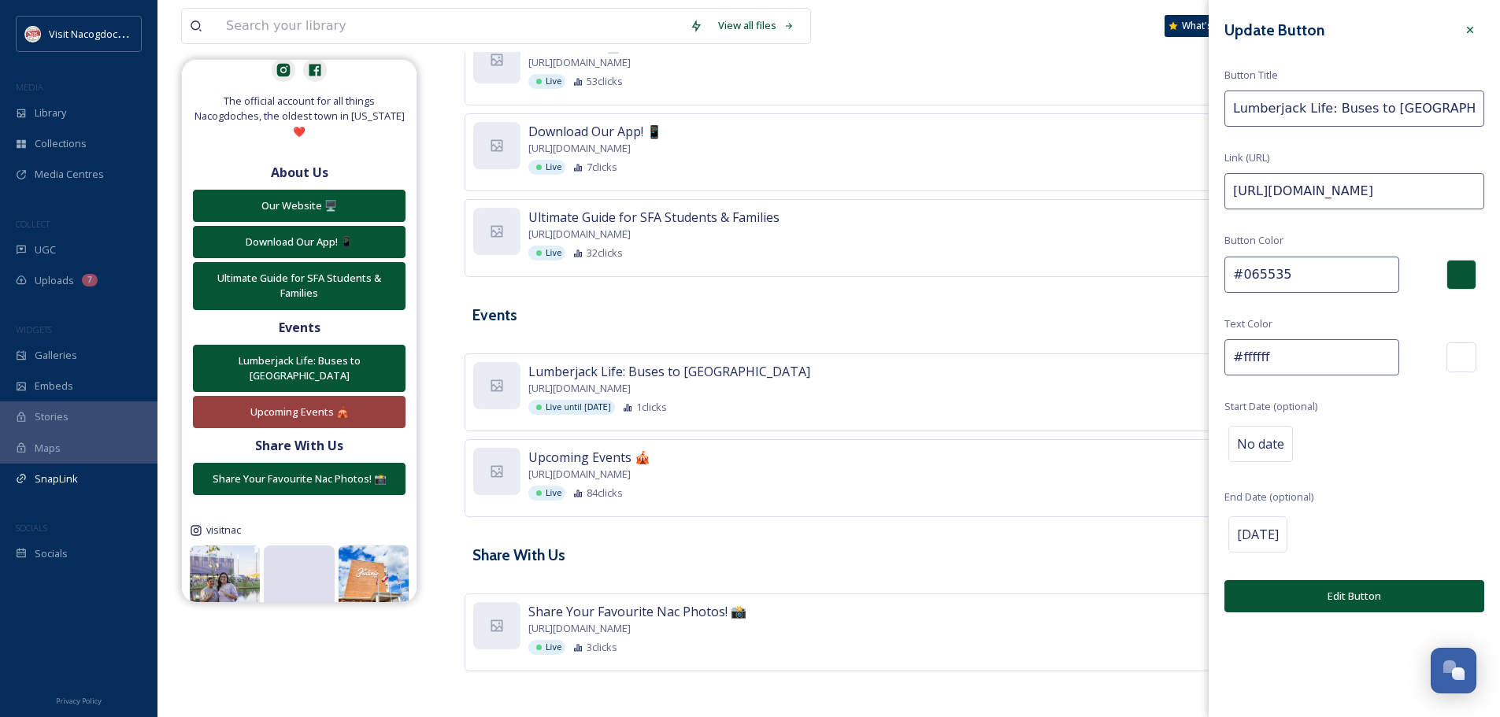
click at [1288, 281] on input "#065535" at bounding box center [1311, 275] width 175 height 36
paste input "974040"
type input "#974040"
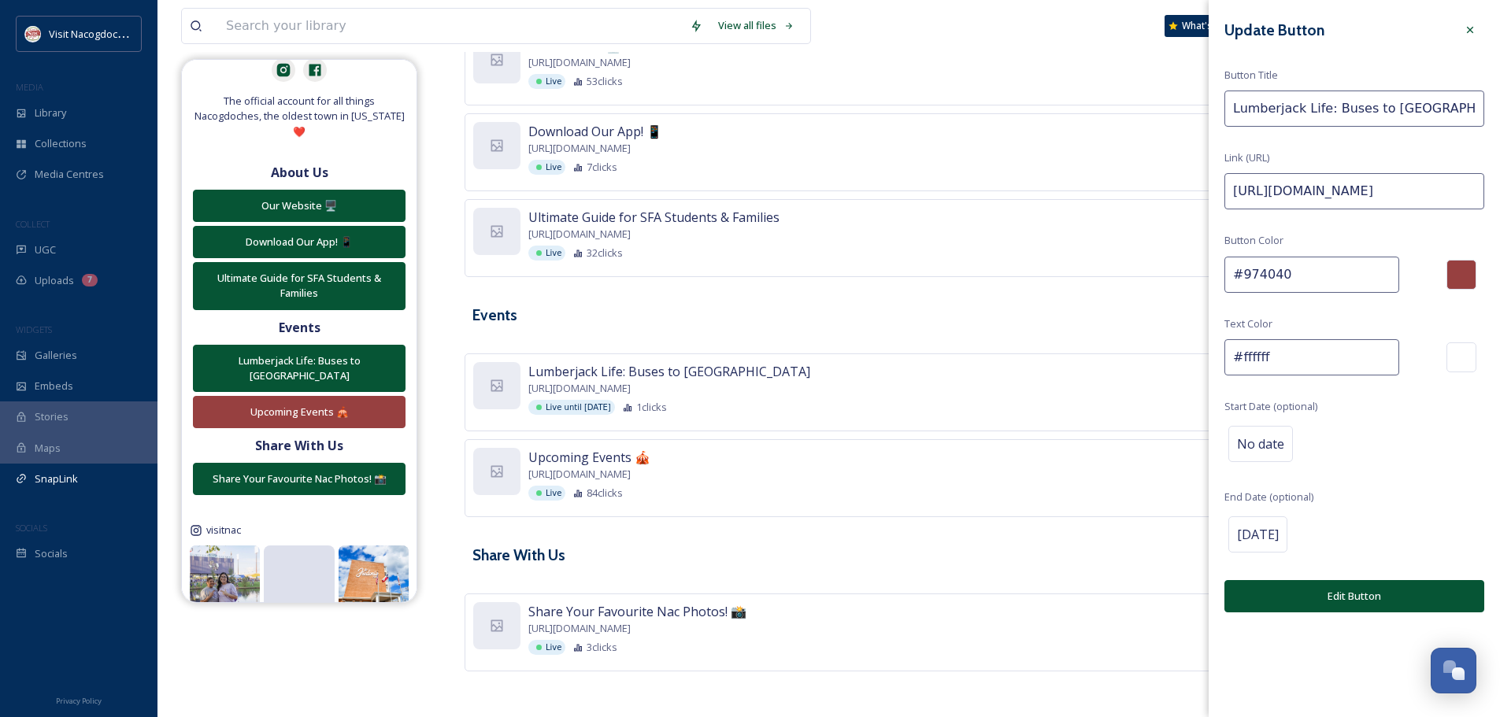
click at [1345, 591] on button "Edit Button" at bounding box center [1354, 596] width 260 height 32
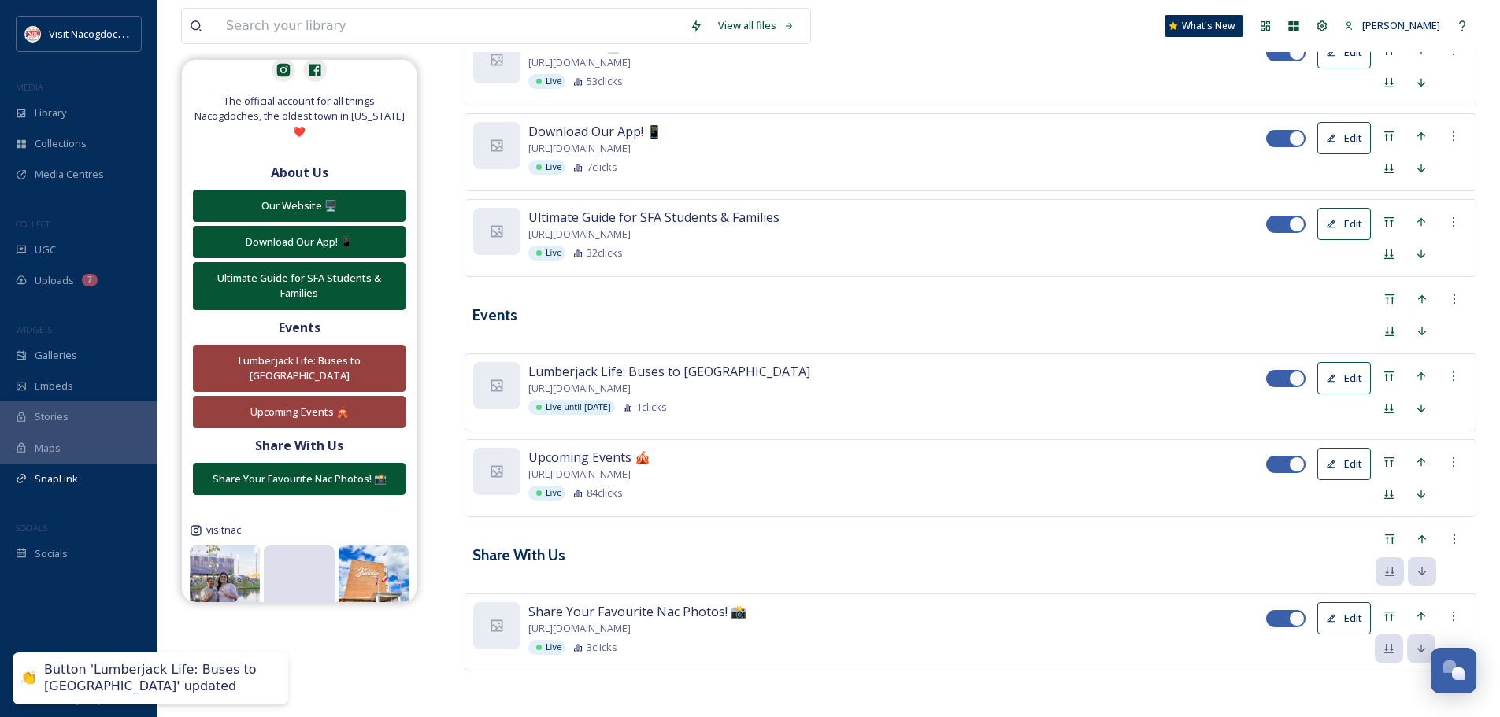
click at [911, 309] on div "Events" at bounding box center [970, 315] width 1012 height 61
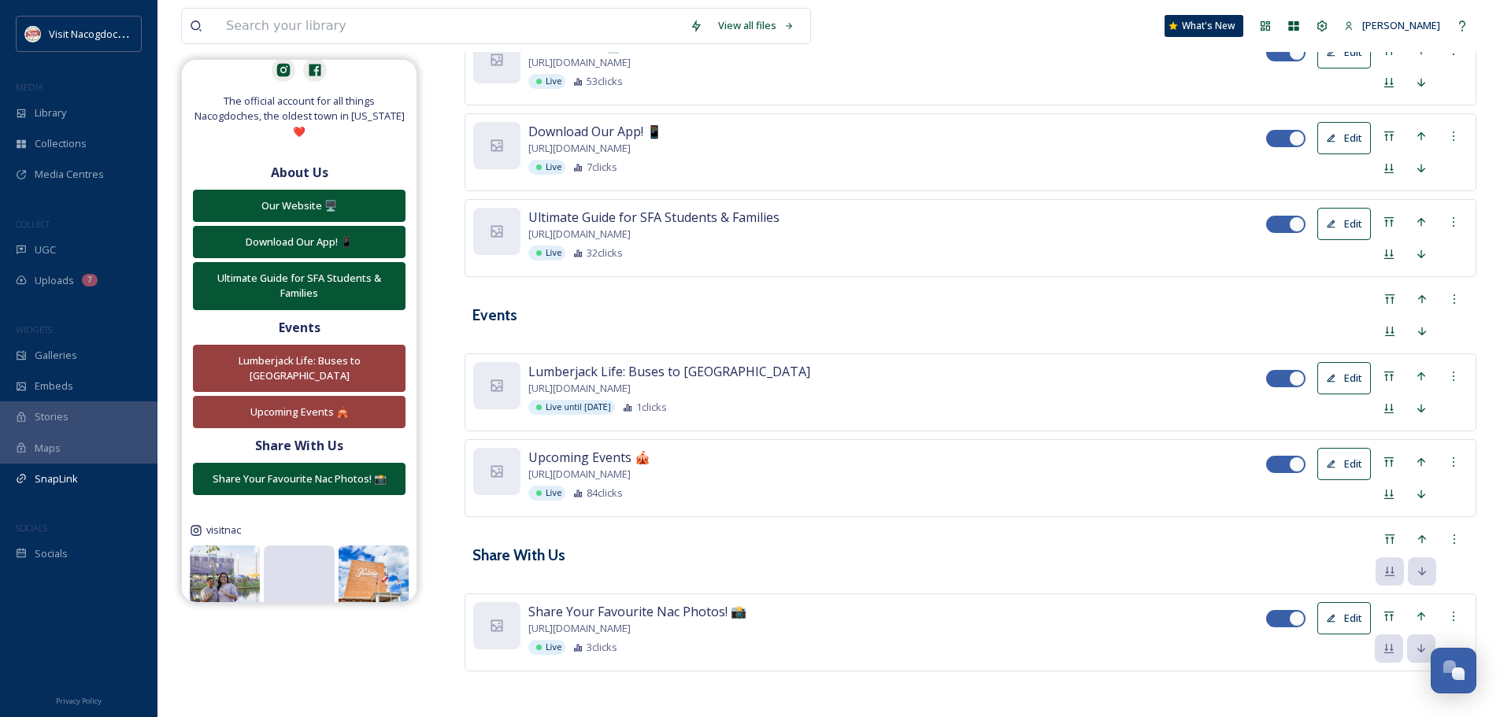
click at [911, 309] on div "Events" at bounding box center [970, 315] width 1012 height 61
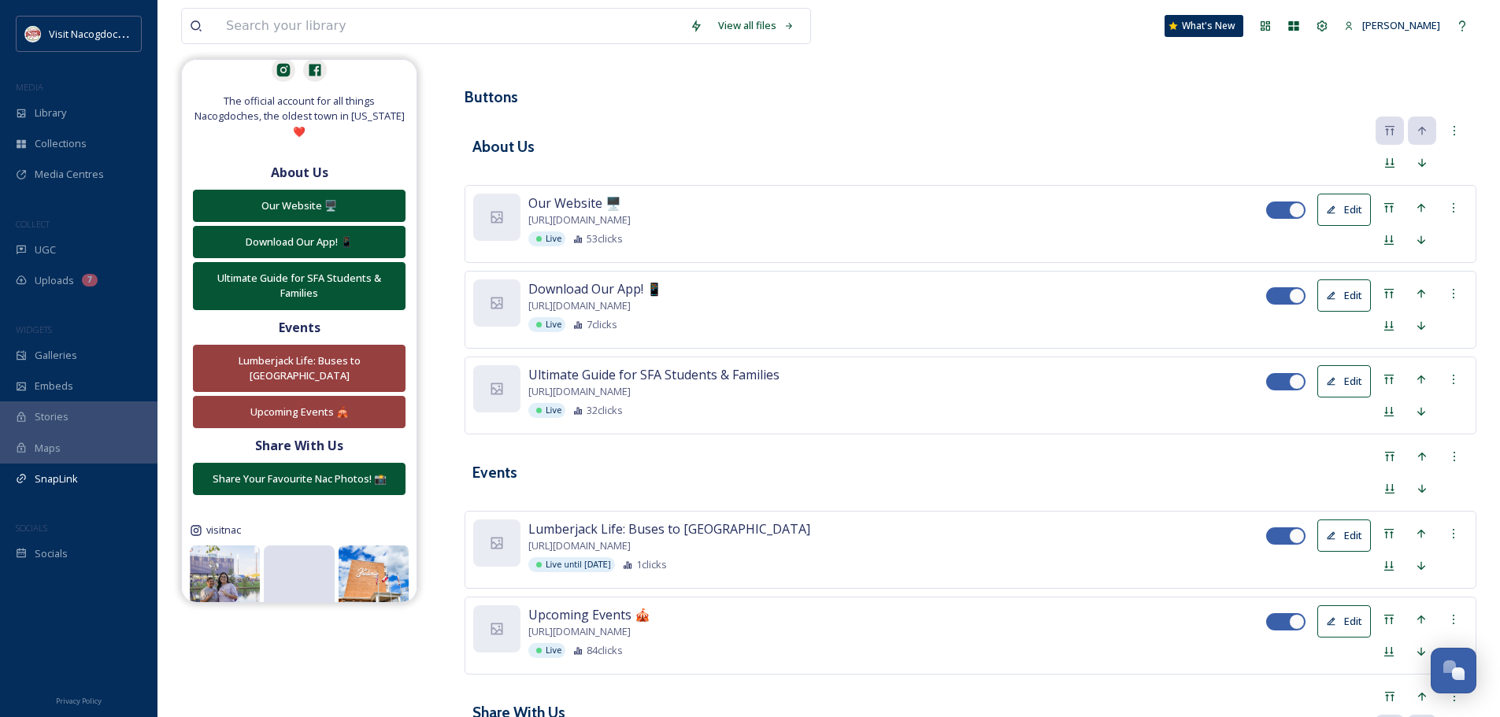
scroll to position [251, 0]
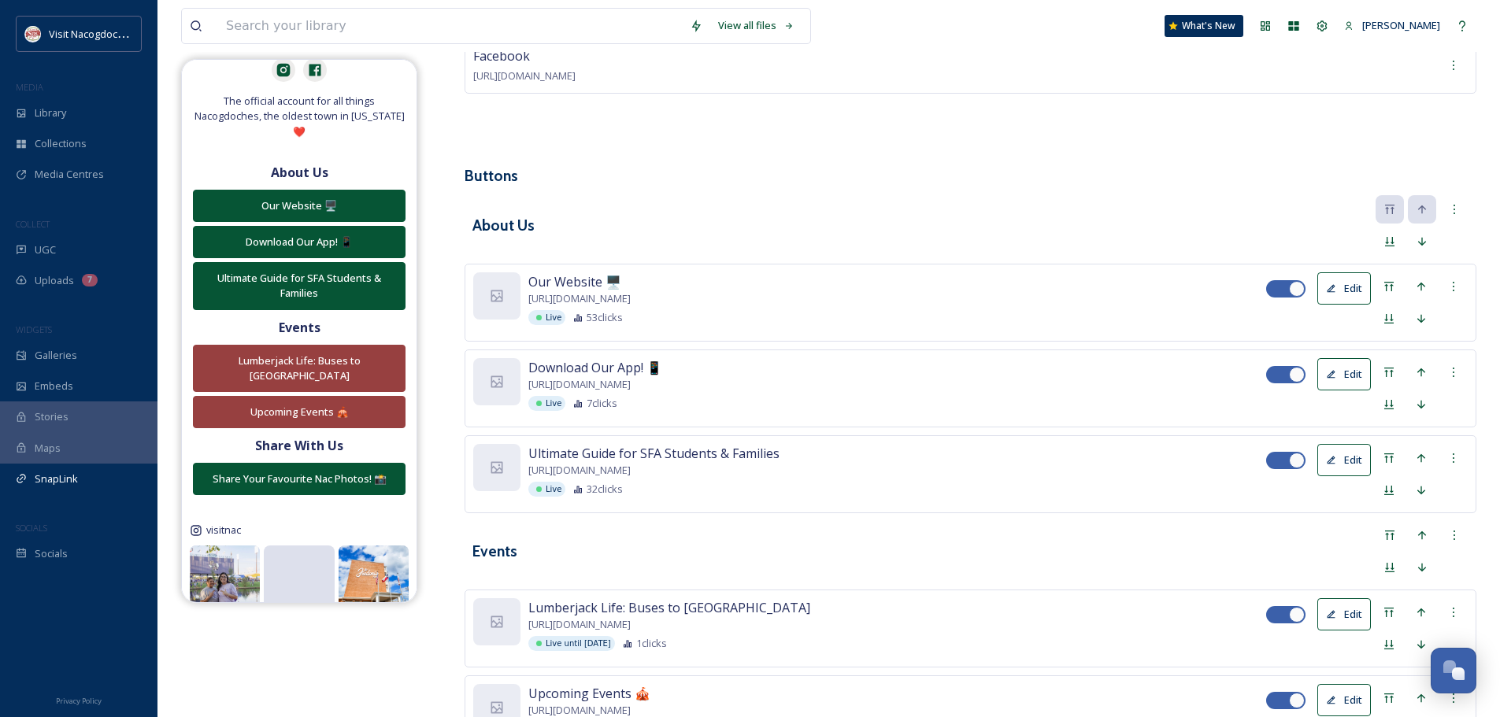
click at [985, 202] on div "About Us" at bounding box center [970, 225] width 1012 height 61
click at [97, 281] on div "Uploads 7" at bounding box center [78, 280] width 157 height 31
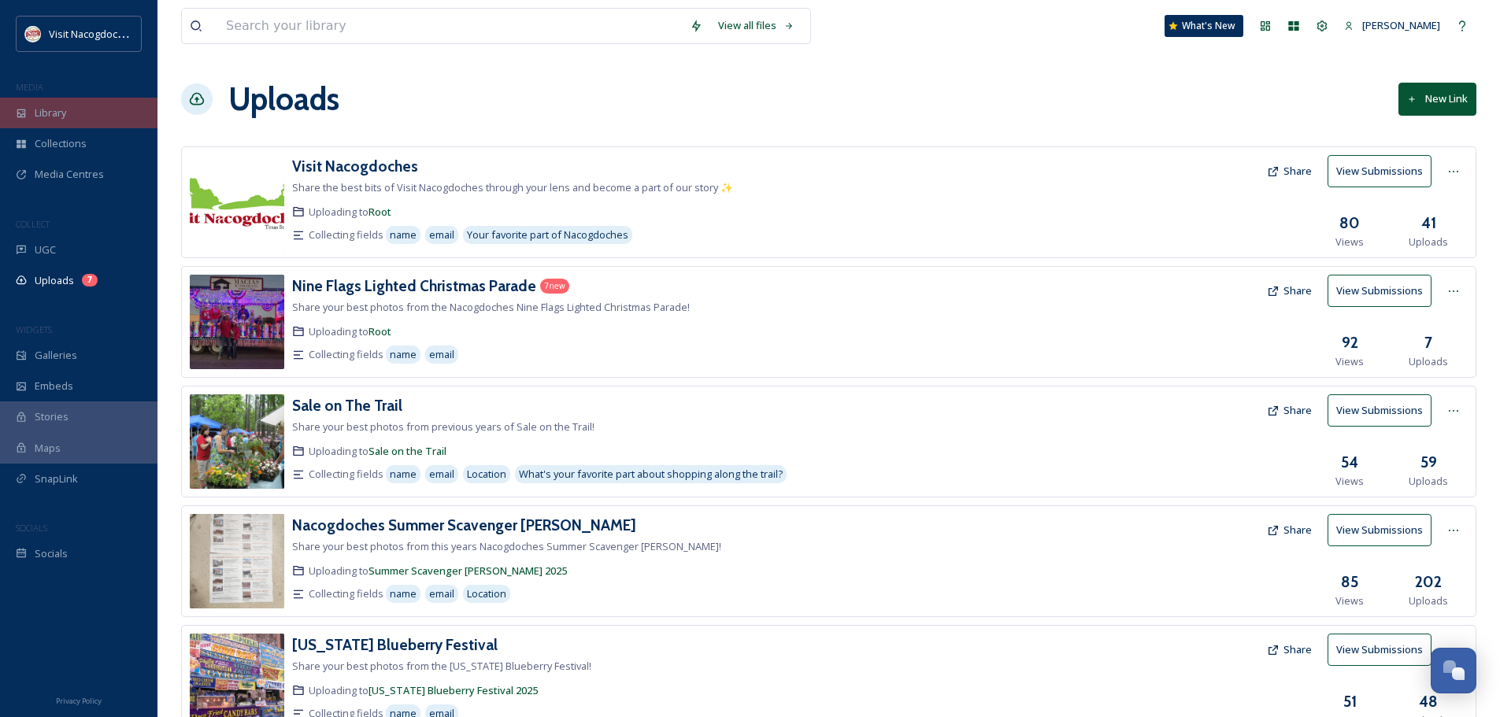
click at [115, 105] on div "Library" at bounding box center [78, 113] width 157 height 31
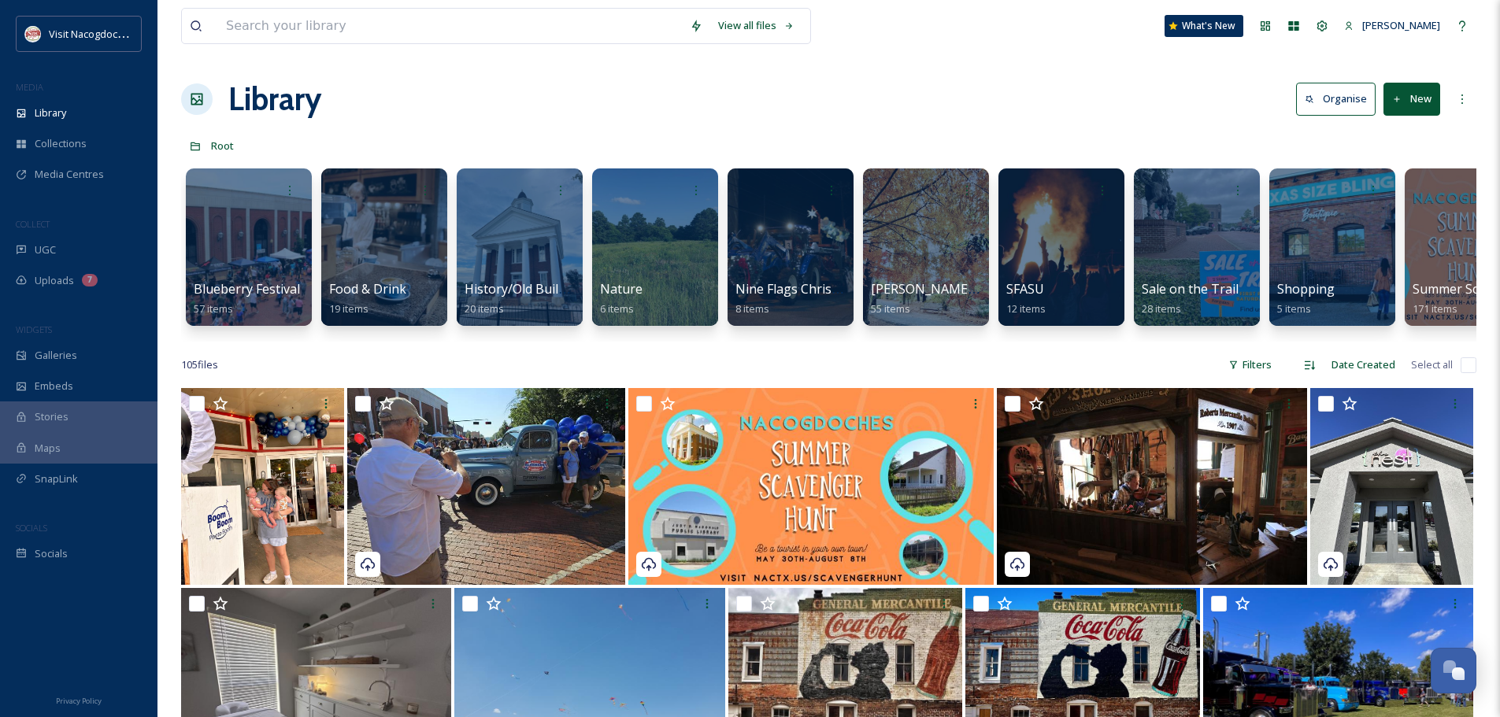
click at [467, 102] on div "Library Organise New" at bounding box center [828, 99] width 1295 height 47
click at [50, 120] on span "Library" at bounding box center [50, 112] width 31 height 15
